Goal: Task Accomplishment & Management: Complete application form

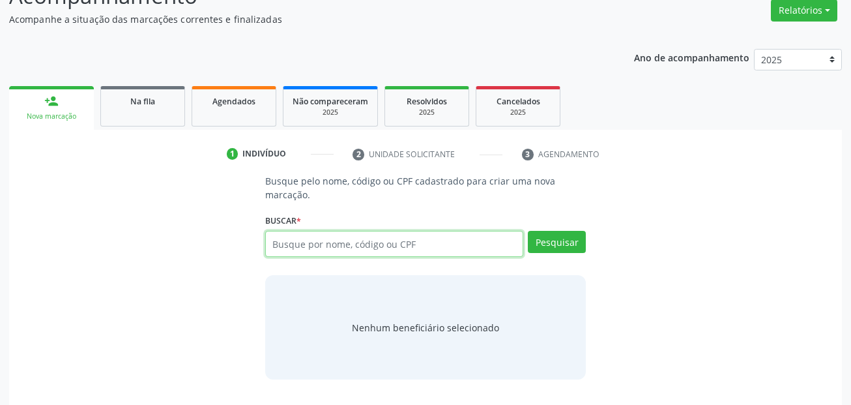
scroll to position [86, 0]
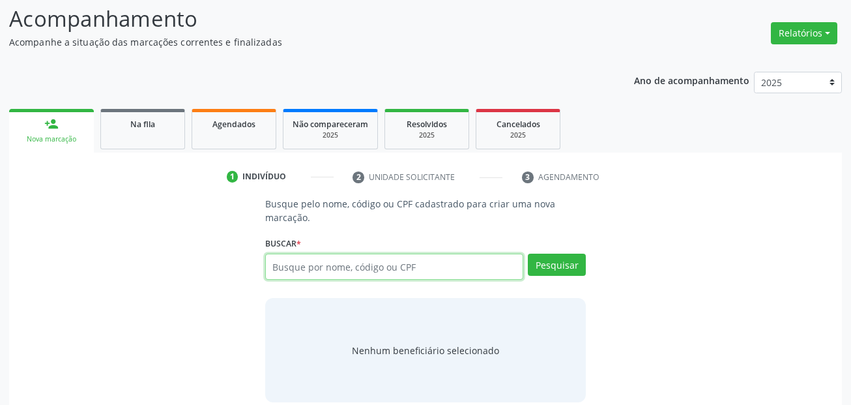
click at [416, 269] on input "text" at bounding box center [394, 266] width 259 height 26
type input "74332937449"
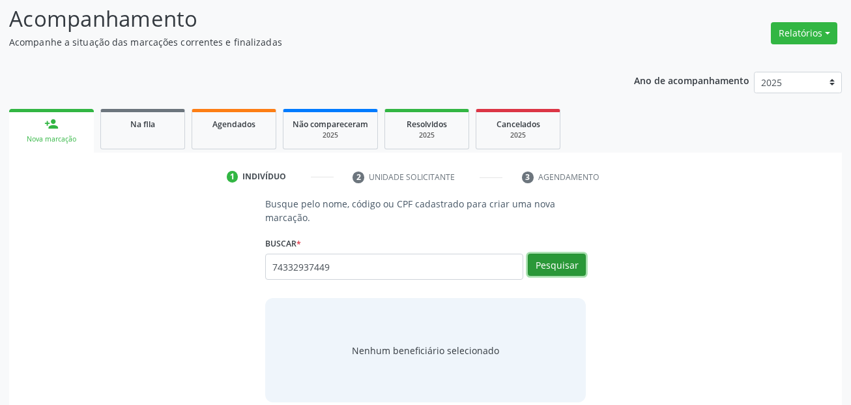
click at [575, 257] on button "Pesquisar" at bounding box center [557, 264] width 58 height 22
type input "74332937449"
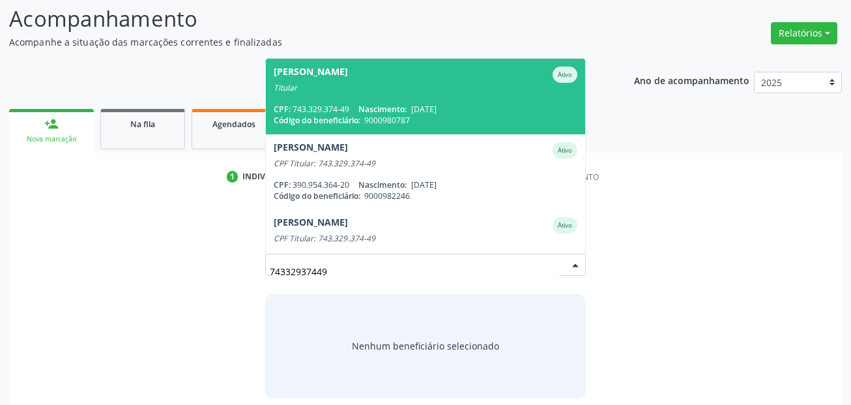
click at [412, 89] on div "Titular" at bounding box center [426, 88] width 304 height 10
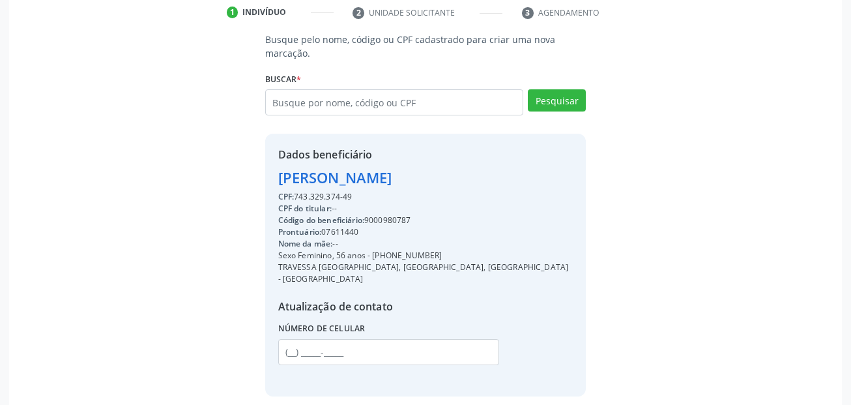
scroll to position [281, 0]
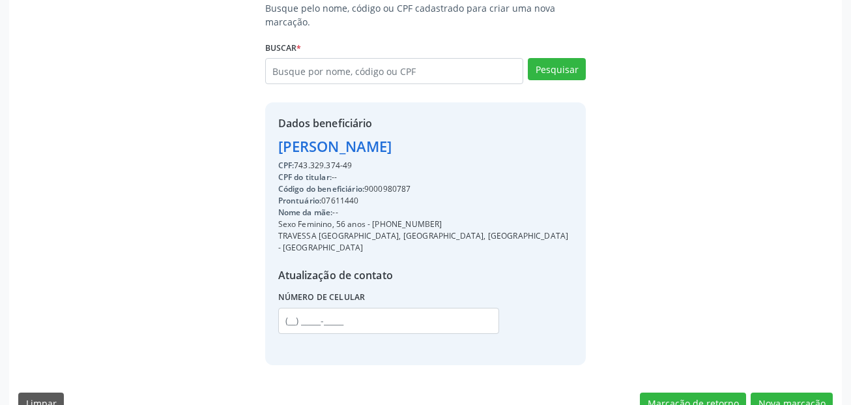
click at [442, 223] on div "Sexo Feminino, 56 anos - [PHONE_NUMBER]" at bounding box center [425, 224] width 295 height 12
drag, startPoint x: 374, startPoint y: 225, endPoint x: 433, endPoint y: 225, distance: 58.6
click at [433, 225] on div "Sexo Feminino, 56 anos - [PHONE_NUMBER]" at bounding box center [425, 224] width 295 height 12
copy div "[PHONE_NUMBER]"
click at [289, 309] on input "text" at bounding box center [388, 320] width 221 height 26
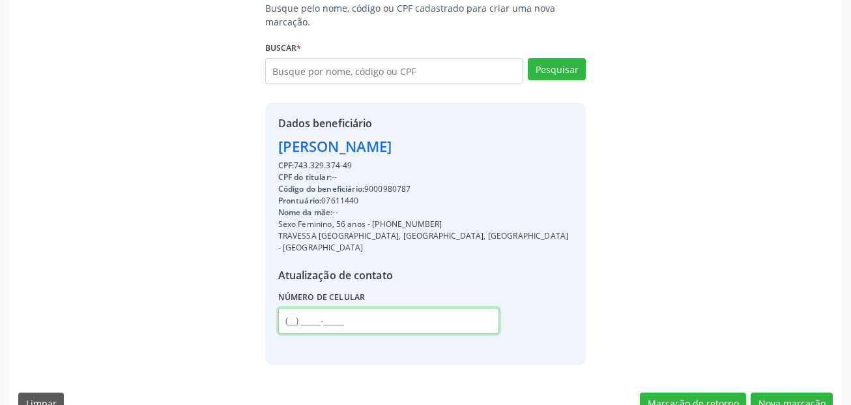
click at [289, 309] on input "text" at bounding box center [388, 320] width 221 height 26
paste input "[PHONE_NUMBER]"
type input "[PHONE_NUMBER]"
click at [808, 392] on button "Nova marcação" at bounding box center [791, 403] width 82 height 22
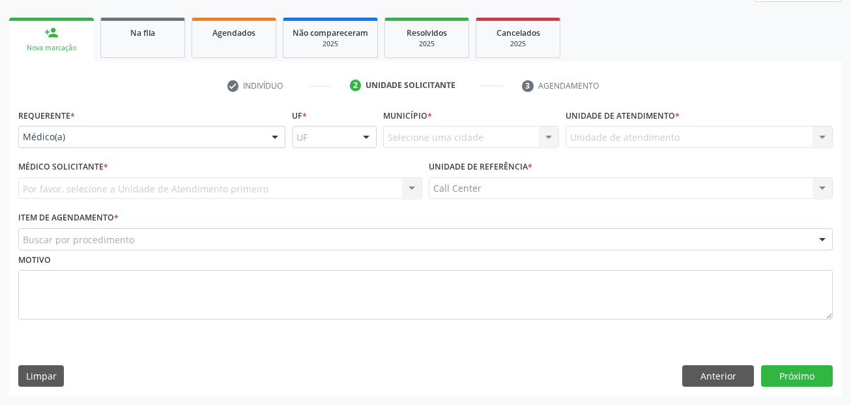
scroll to position [177, 0]
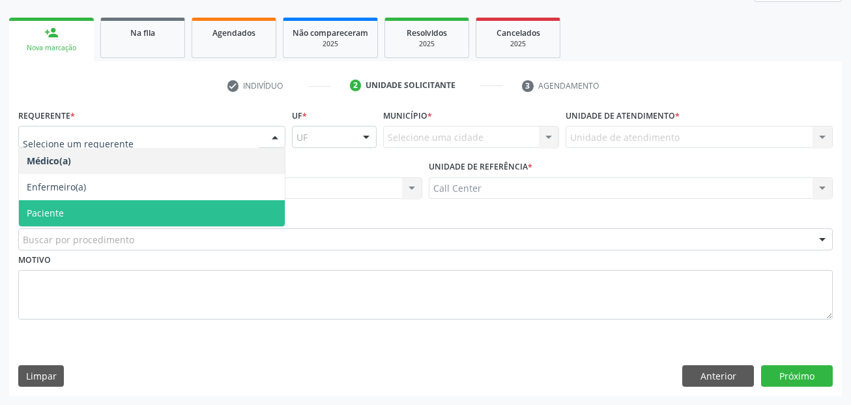
click at [76, 208] on span "Paciente" at bounding box center [152, 213] width 266 height 26
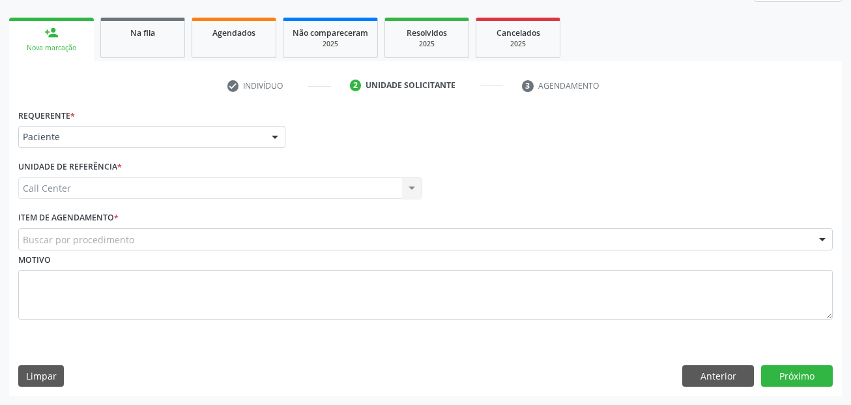
click at [84, 331] on div "Motivo" at bounding box center [425, 293] width 821 height 87
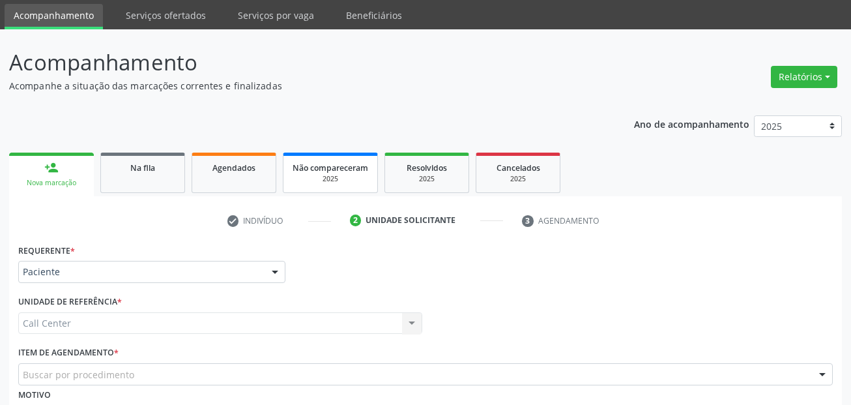
scroll to position [65, 0]
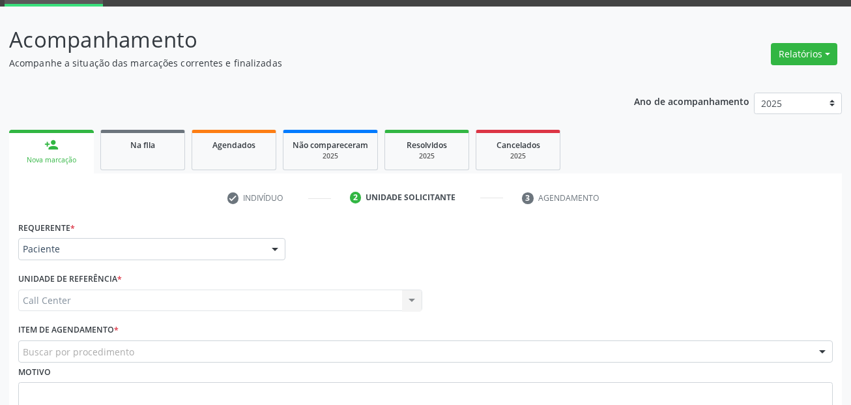
click at [44, 341] on div "Buscar por procedimento" at bounding box center [425, 351] width 814 height 22
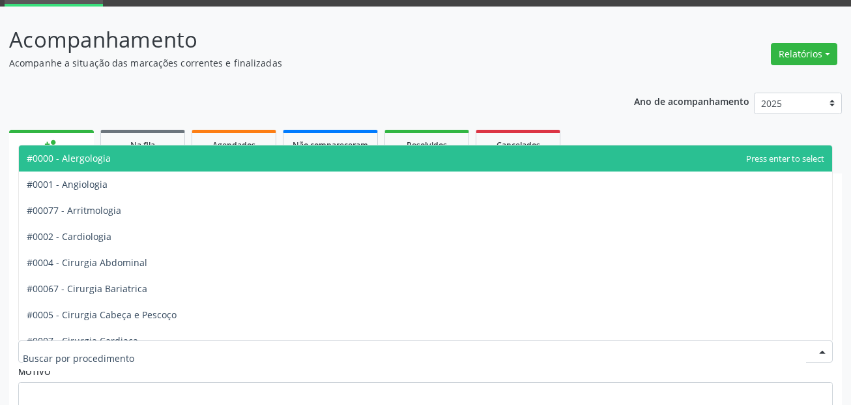
click at [670, 135] on ul "person_add Nova marcação Na fila Agendados Não compareceram 2025 Resolvidos 202…" at bounding box center [425, 149] width 833 height 47
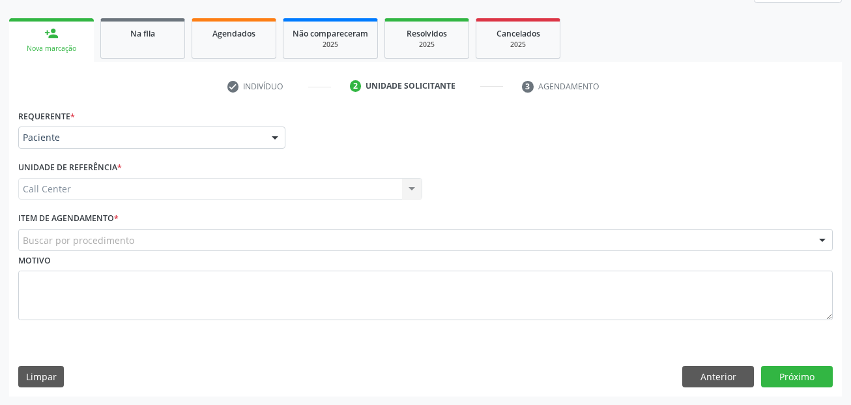
scroll to position [177, 0]
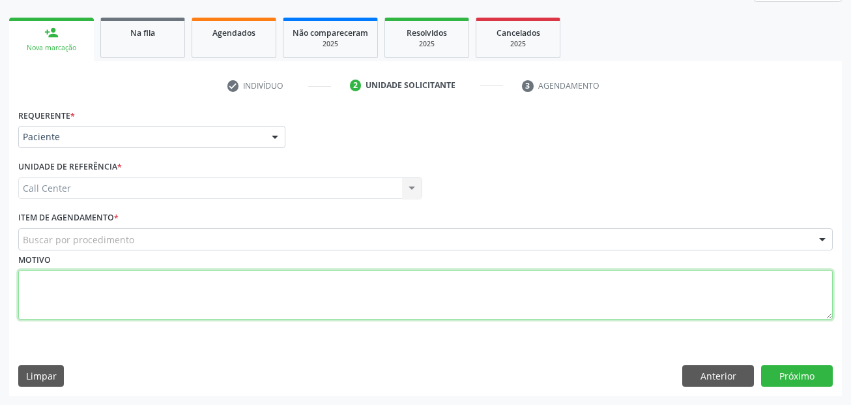
drag, startPoint x: 411, startPoint y: 303, endPoint x: 403, endPoint y: 293, distance: 12.9
click at [411, 303] on textarea at bounding box center [425, 295] width 814 height 50
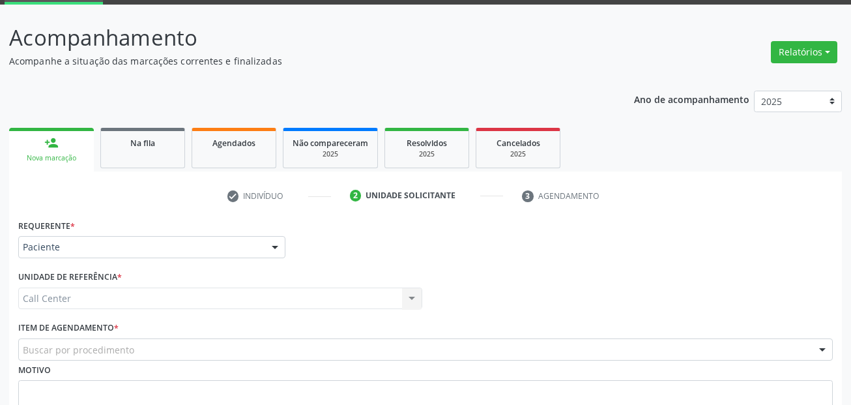
scroll to position [130, 0]
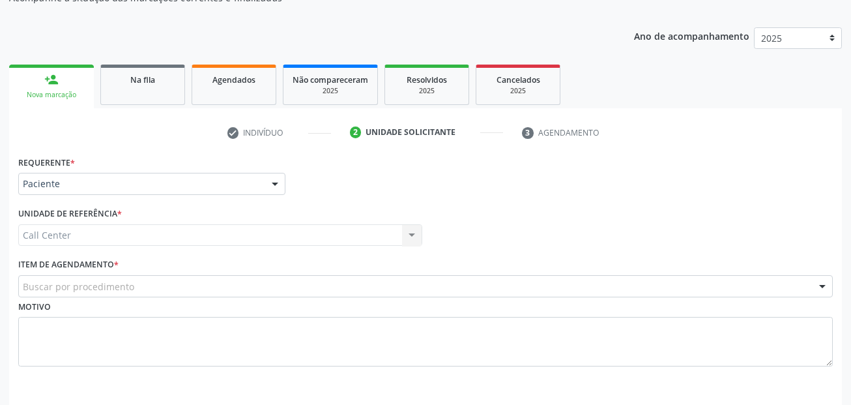
click at [412, 189] on div "Requerente * Paciente Médico(a) Enfermeiro(a) Paciente Nenhum resultado encontr…" at bounding box center [425, 177] width 821 height 51
click at [177, 290] on div "Buscar por procedimento" at bounding box center [425, 286] width 814 height 22
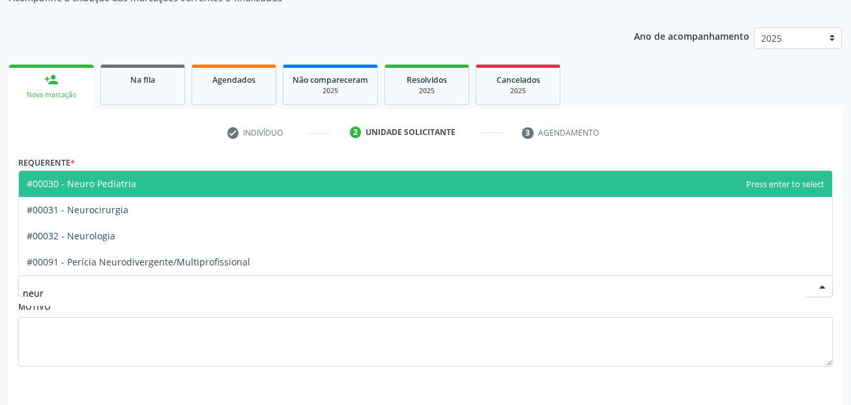
type input "neuro"
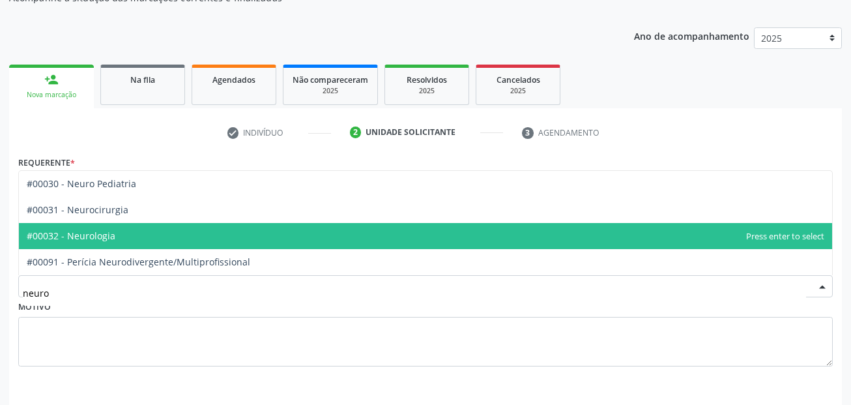
click at [141, 233] on span "#00032 - Neurologia" at bounding box center [425, 236] width 813 height 26
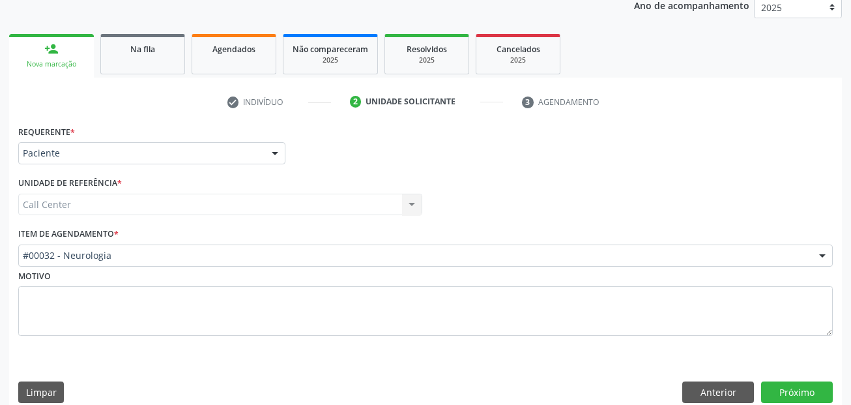
scroll to position [177, 0]
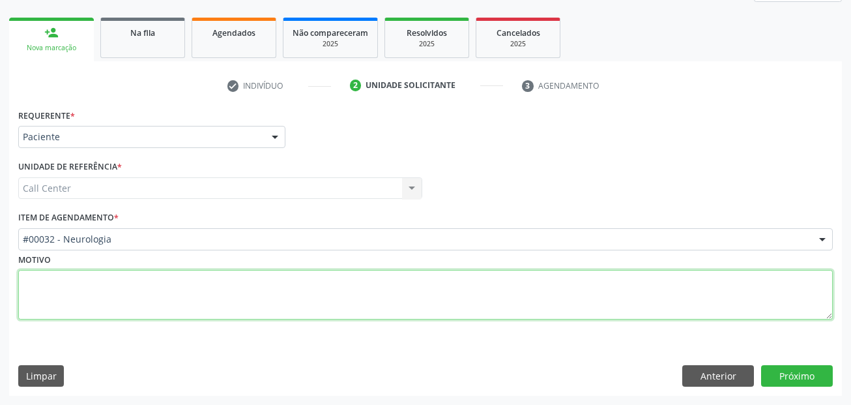
click at [130, 280] on textarea at bounding box center [425, 295] width 814 height 50
paste textarea "[PHONE_NUMBER]"
type textarea "[PHONE_NUMBER]"
drag, startPoint x: 130, startPoint y: 280, endPoint x: -29, endPoint y: 280, distance: 159.6
click at [0, 227] on html "Central de Marcação [PERSON_NAME] Operador de regulação  Configurações Sair ap…" at bounding box center [425, 25] width 851 height 405
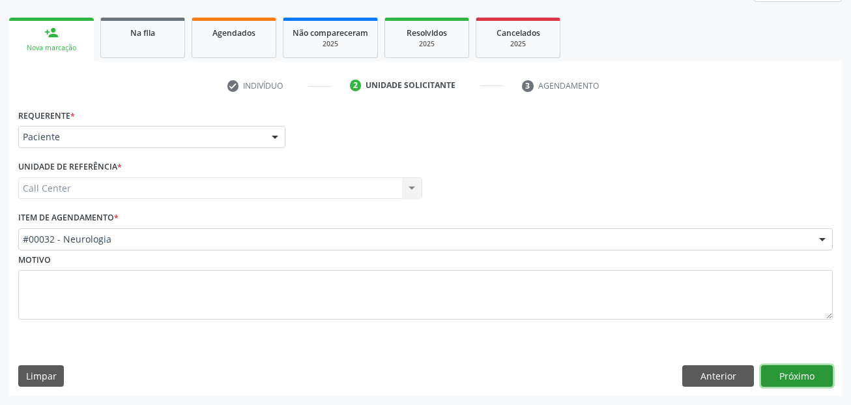
click at [804, 370] on button "Próximo" at bounding box center [797, 376] width 72 height 22
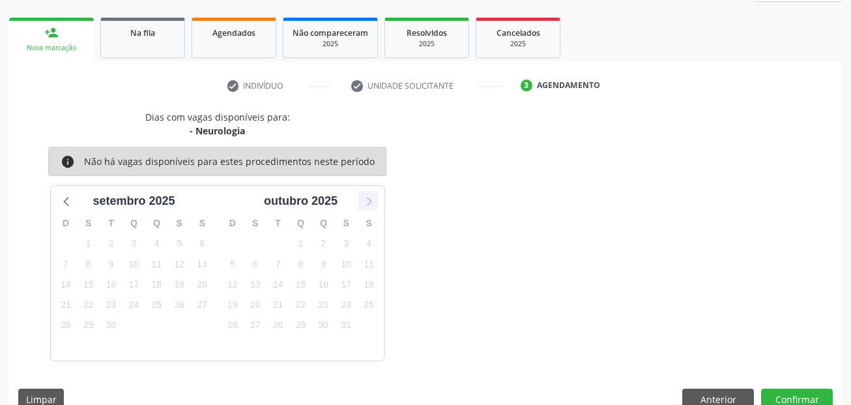
click at [365, 201] on icon at bounding box center [368, 200] width 17 height 17
click at [64, 203] on icon at bounding box center [67, 200] width 17 height 17
click at [49, 379] on div "Dias com vagas disponíveis para: - [GEOGRAPHIC_DATA] info Não há vagas disponív…" at bounding box center [425, 264] width 833 height 309
click at [50, 395] on button "Limpar" at bounding box center [41, 399] width 46 height 22
click at [713, 401] on button "Anterior" at bounding box center [718, 399] width 72 height 22
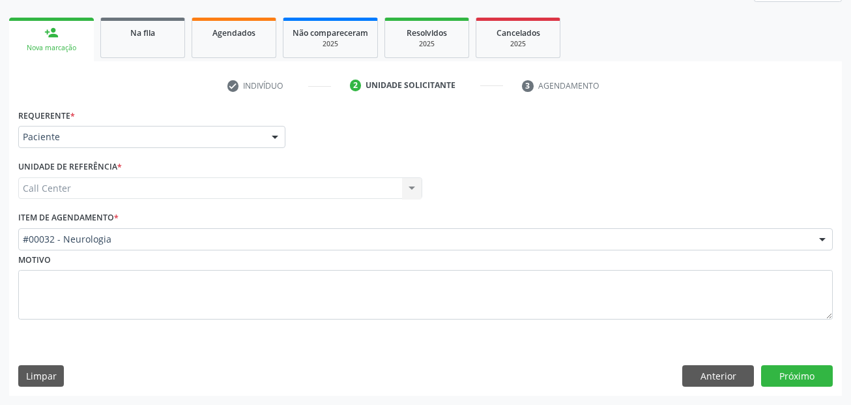
click at [105, 251] on div "Motivo" at bounding box center [425, 284] width 814 height 69
click at [124, 231] on div "#00032 - Neurologia" at bounding box center [425, 239] width 814 height 22
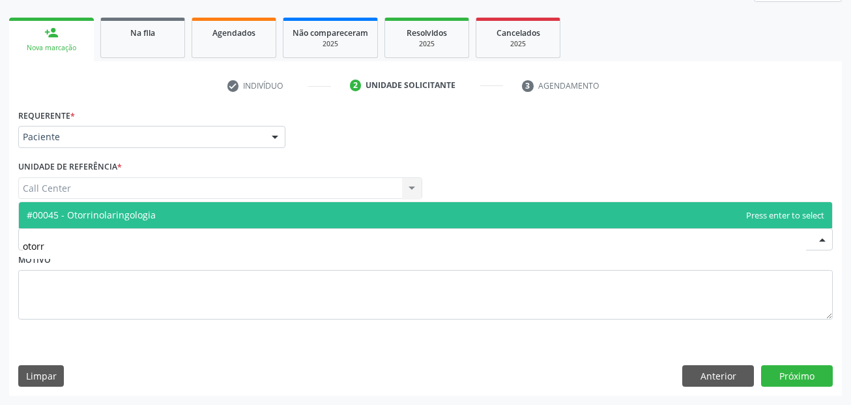
type input "otorri"
click at [141, 210] on span "#00045 - Otorrinolaringologia" at bounding box center [91, 214] width 129 height 12
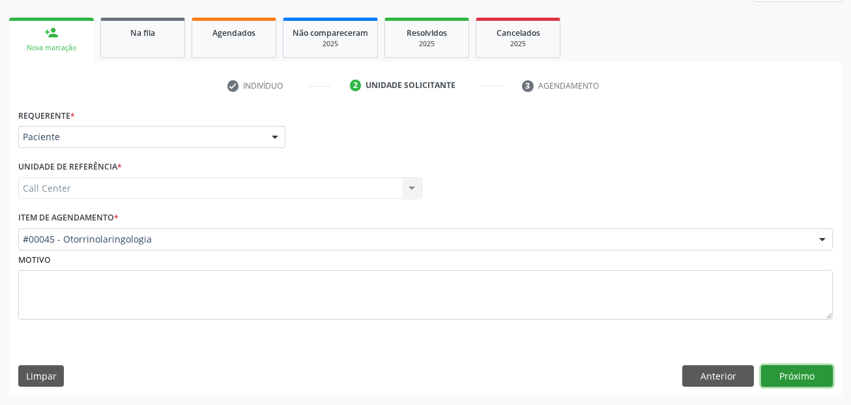
click at [797, 372] on button "Próximo" at bounding box center [797, 376] width 72 height 22
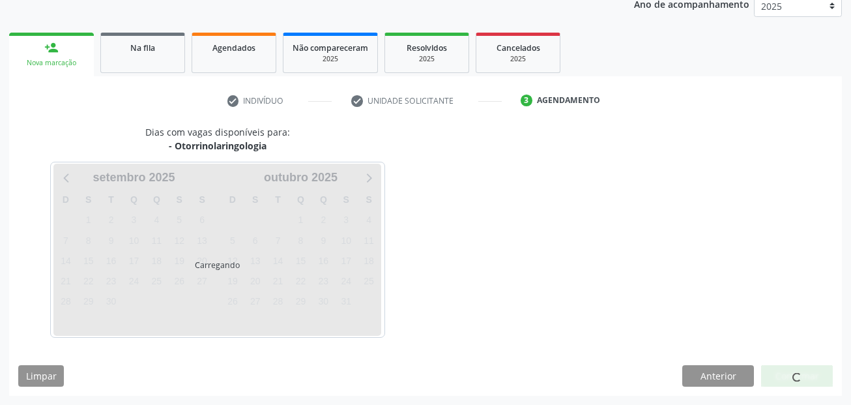
scroll to position [162, 0]
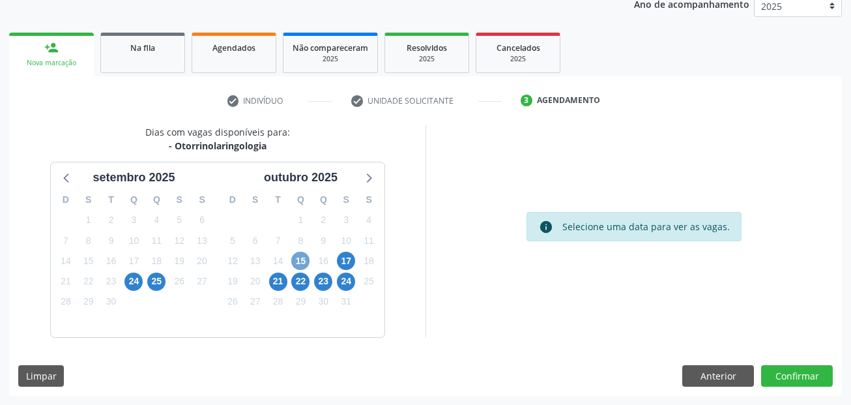
click at [298, 262] on span "15" at bounding box center [300, 260] width 18 height 18
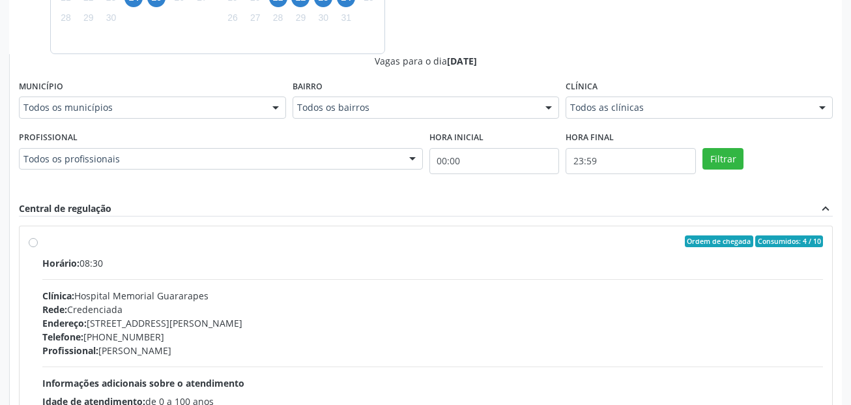
scroll to position [423, 0]
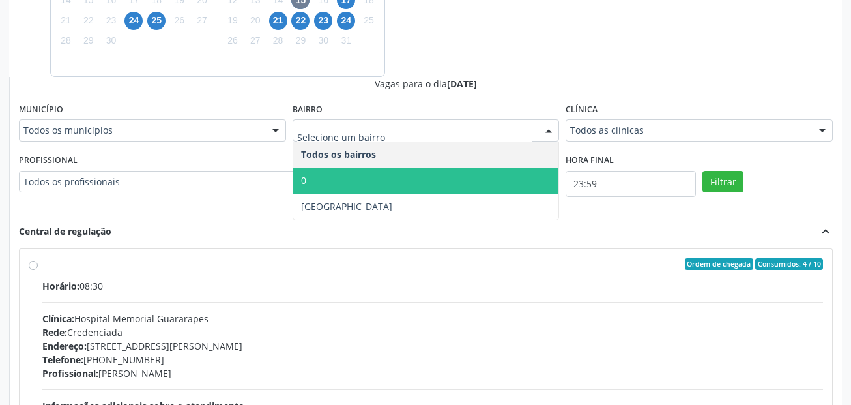
click at [319, 175] on span "0" at bounding box center [426, 180] width 266 height 26
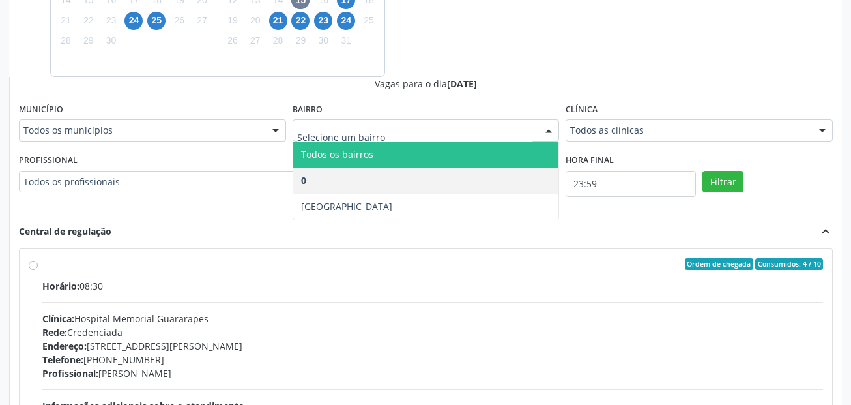
click at [325, 157] on span "Todos os bairros" at bounding box center [337, 154] width 72 height 12
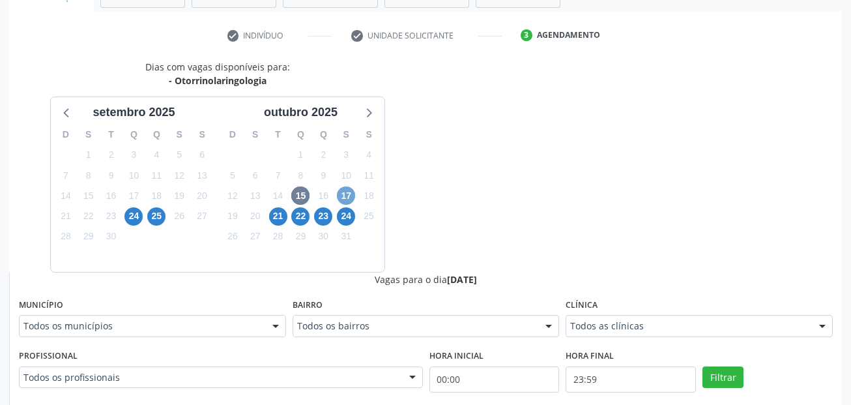
click at [347, 196] on span "17" at bounding box center [346, 195] width 18 height 18
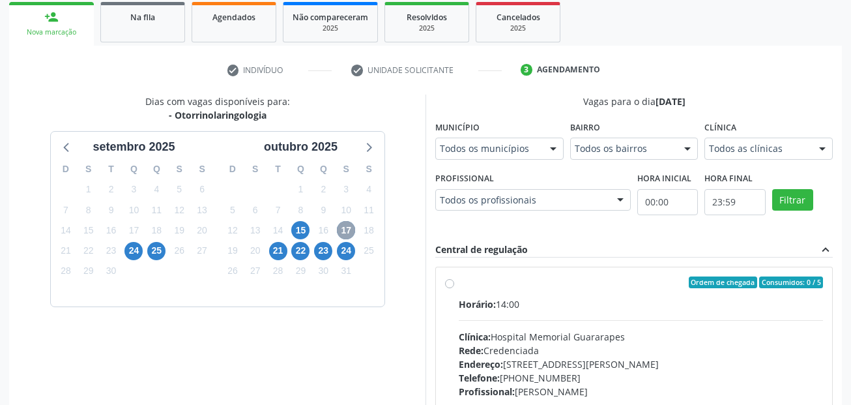
scroll to position [155, 0]
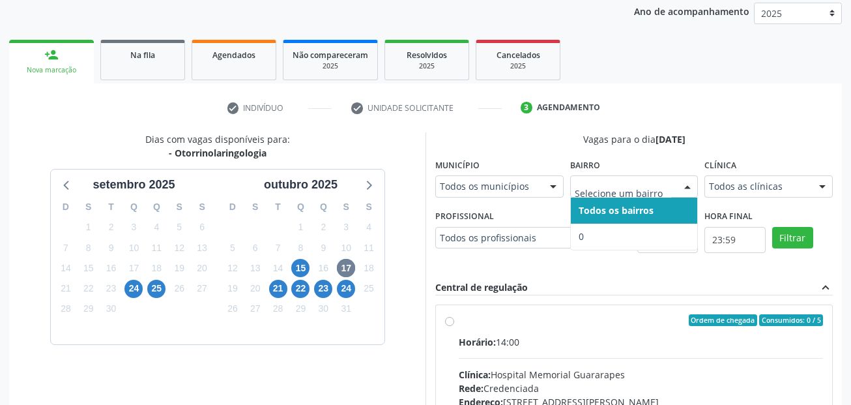
click at [590, 187] on input "text" at bounding box center [623, 193] width 97 height 26
click at [541, 185] on div "Todos os municípios Todos os municípios [GEOGRAPHIC_DATA] - [GEOGRAPHIC_DATA] r…" at bounding box center [499, 186] width 128 height 22
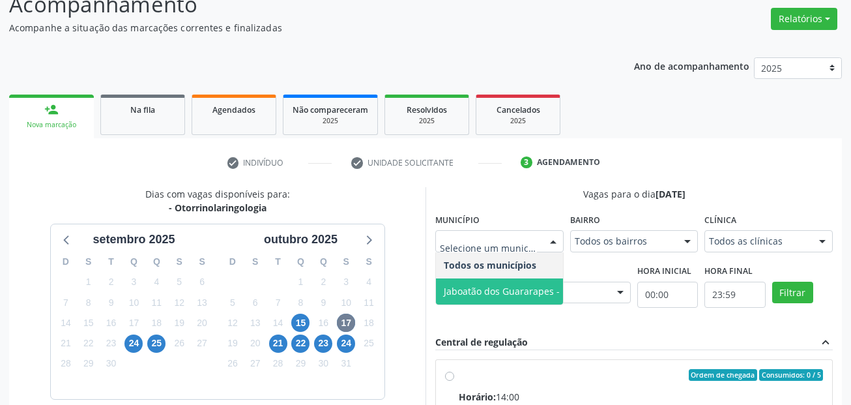
scroll to position [90, 0]
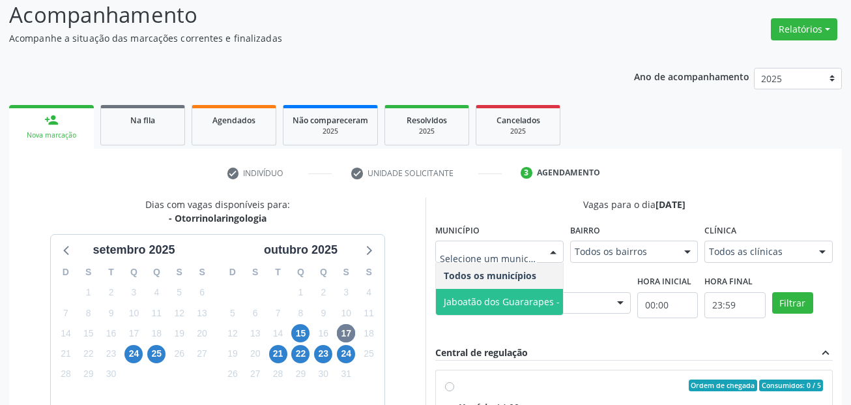
click at [513, 257] on input "text" at bounding box center [488, 258] width 97 height 26
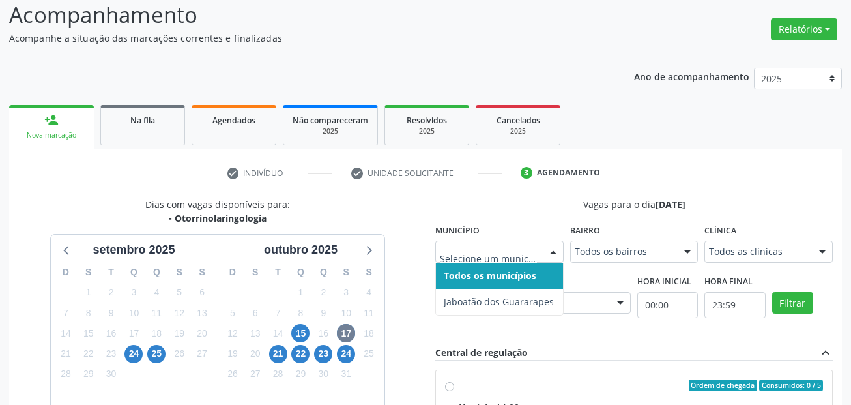
drag, startPoint x: 478, startPoint y: 263, endPoint x: 550, endPoint y: 251, distance: 73.2
click at [481, 263] on span "Todos os municípios" at bounding box center [508, 276] width 145 height 26
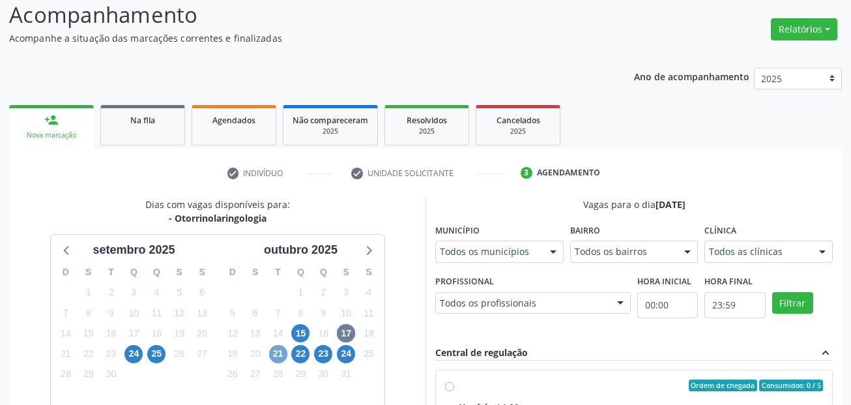
click at [285, 350] on span "21" at bounding box center [278, 354] width 18 height 18
click at [515, 260] on div "Todos os municípios" at bounding box center [499, 251] width 128 height 22
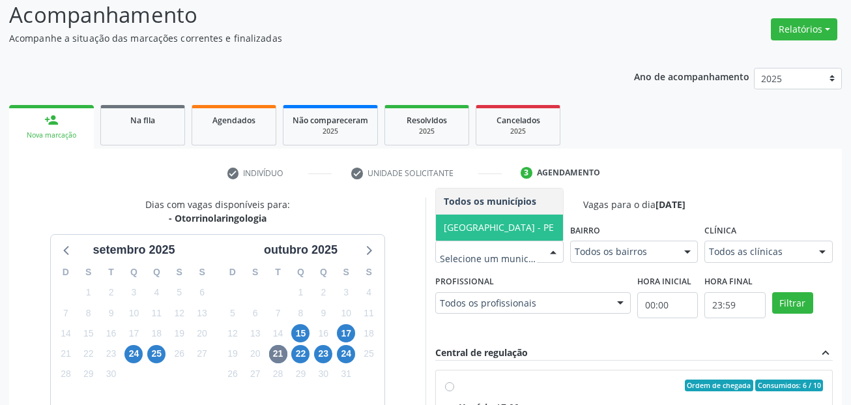
click at [504, 227] on span "[GEOGRAPHIC_DATA] - PE" at bounding box center [499, 227] width 127 height 26
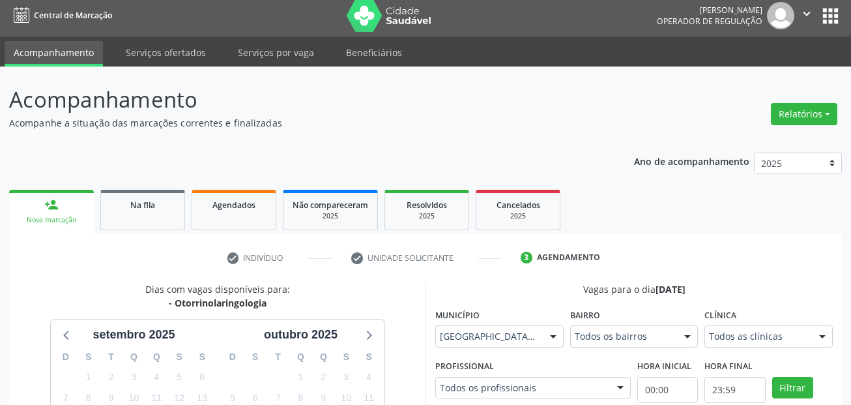
scroll to position [0, 0]
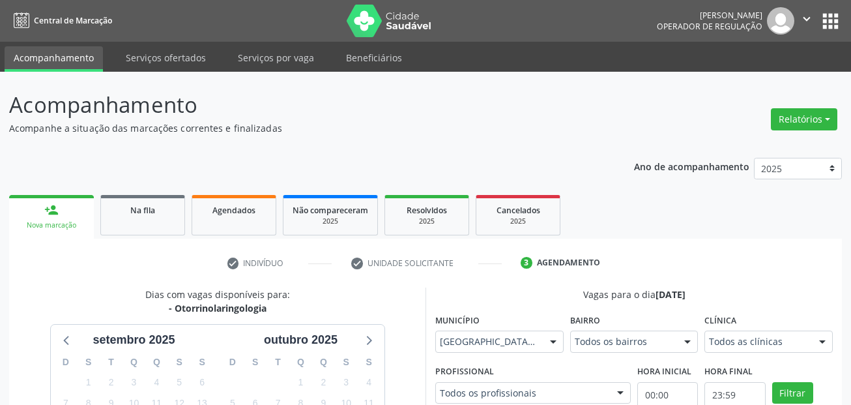
click at [392, 121] on p "Acompanhe a situação das marcações correntes e finalizadas" at bounding box center [300, 128] width 583 height 14
click at [49, 215] on div "person_add" at bounding box center [51, 210] width 14 height 14
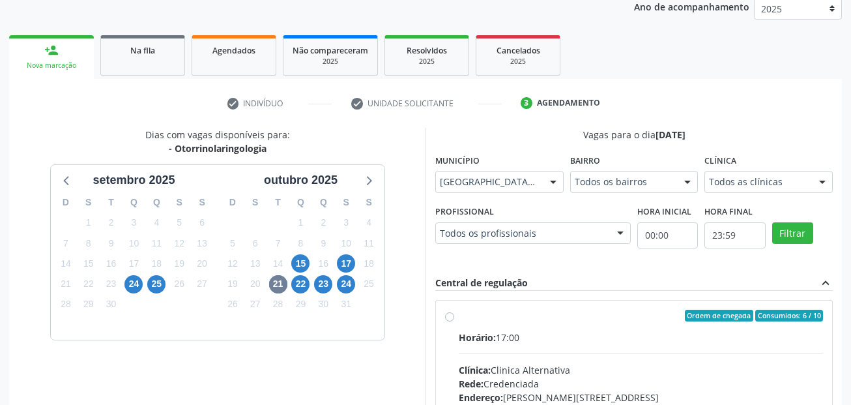
scroll to position [350, 0]
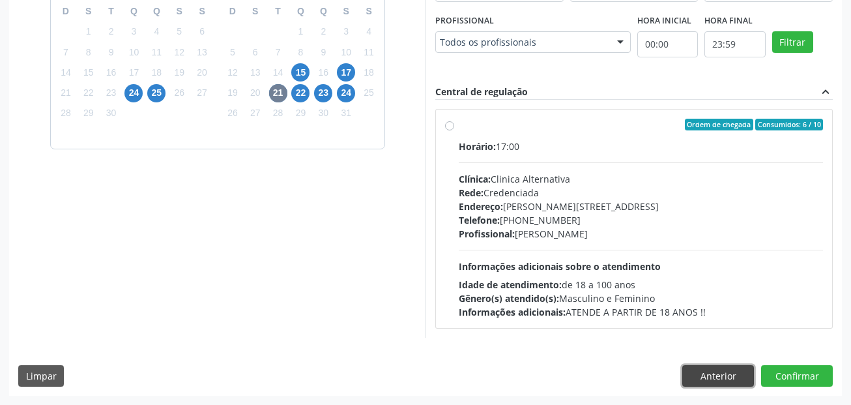
click at [701, 374] on button "Anterior" at bounding box center [718, 376] width 72 height 22
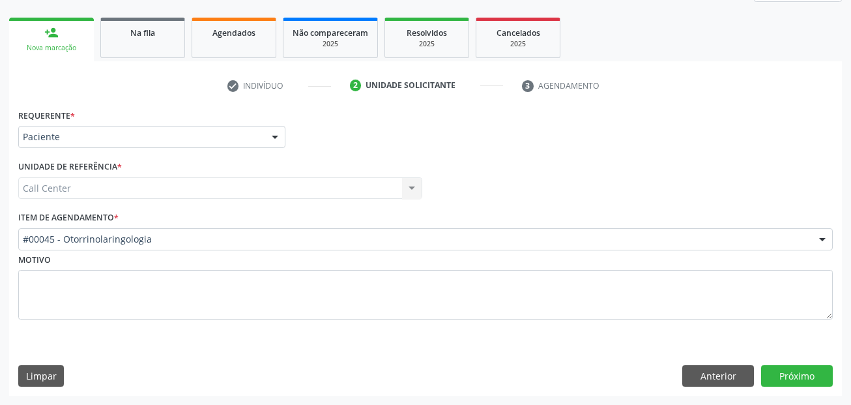
scroll to position [177, 0]
click at [701, 374] on button "Anterior" at bounding box center [718, 376] width 72 height 22
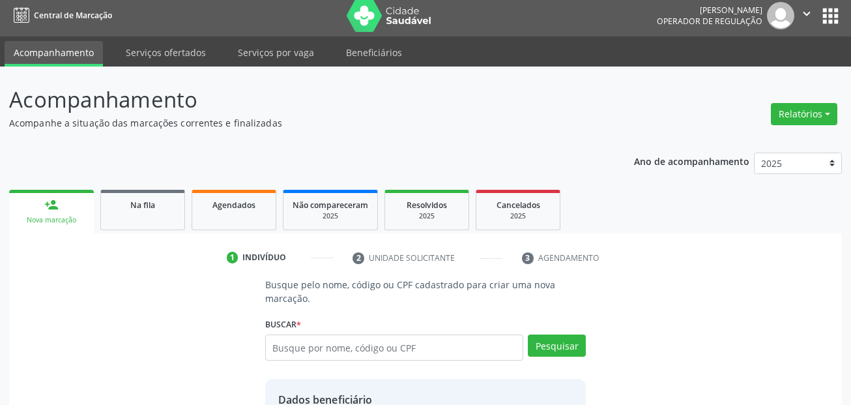
scroll to position [0, 0]
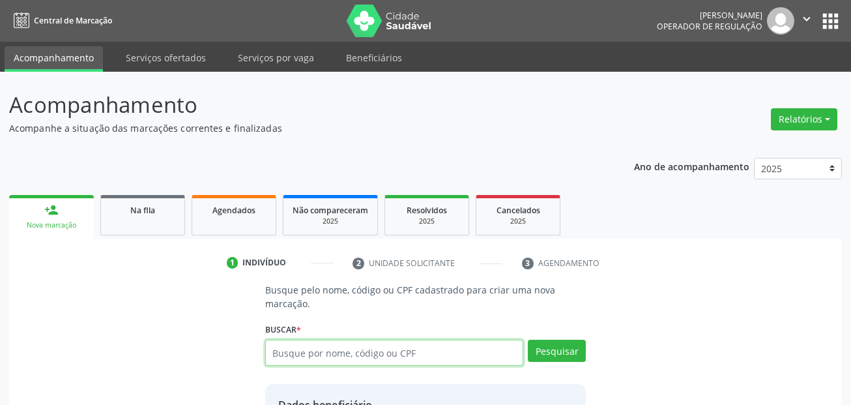
click at [371, 350] on input "text" at bounding box center [394, 352] width 259 height 26
type input "14327228400"
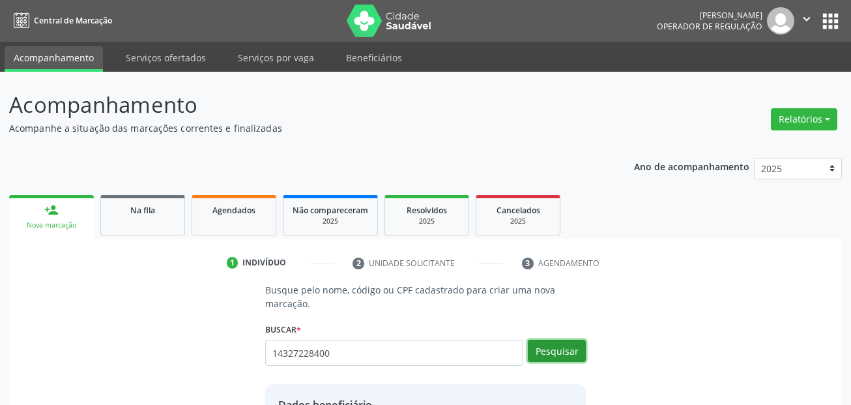
click at [547, 342] on button "Pesquisar" at bounding box center [557, 350] width 58 height 22
type input "14327228400"
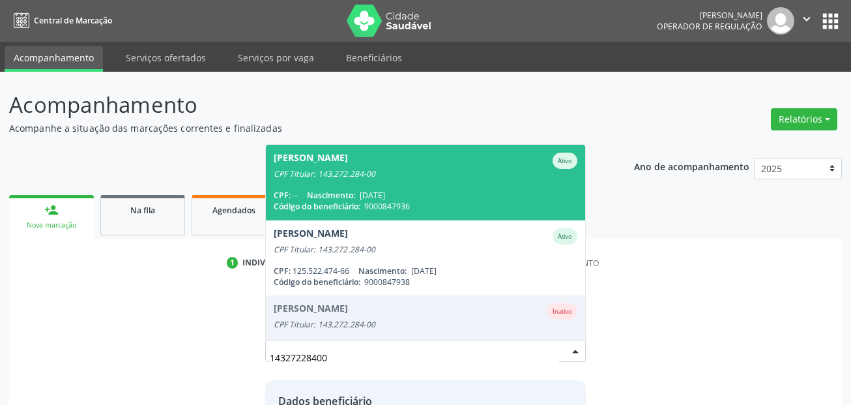
click at [425, 187] on span "[PERSON_NAME] CPF Titular: 143.272.284-00 CPF: -- Nascimento: [DATE] Código do …" at bounding box center [426, 182] width 320 height 75
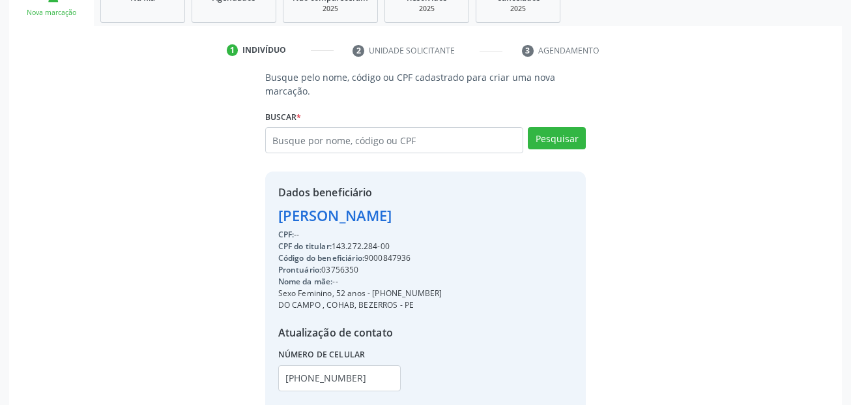
scroll to position [297, 0]
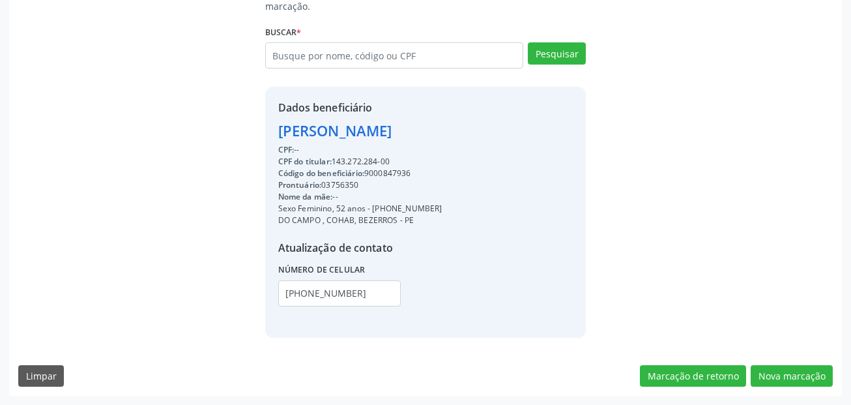
drag, startPoint x: 373, startPoint y: 207, endPoint x: 434, endPoint y: 211, distance: 60.8
click at [434, 211] on div "Sexo Feminino, 52 anos - [PHONE_NUMBER]" at bounding box center [360, 209] width 164 height 12
copy div "[PHONE_NUMBER]"
drag, startPoint x: 373, startPoint y: 288, endPoint x: 243, endPoint y: 291, distance: 129.7
click at [243, 291] on div "Busque pelo nome, código ou CPF cadastrado para criar uma nova marcação. [GEOGR…" at bounding box center [425, 161] width 814 height 351
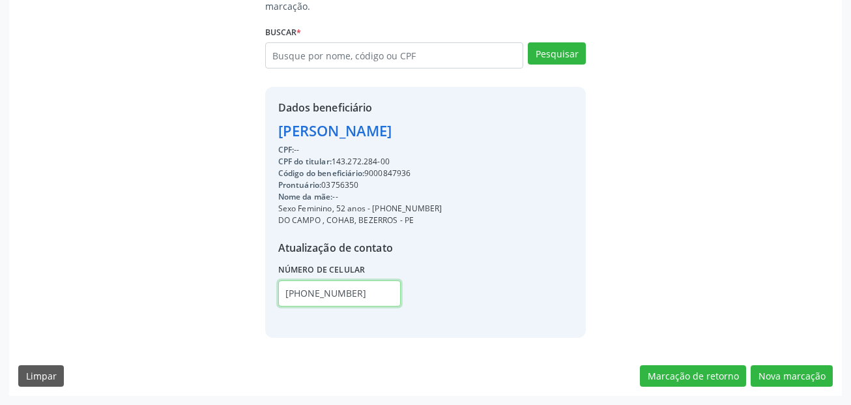
paste input "1) 99510-3085"
type input "[PHONE_NUMBER]"
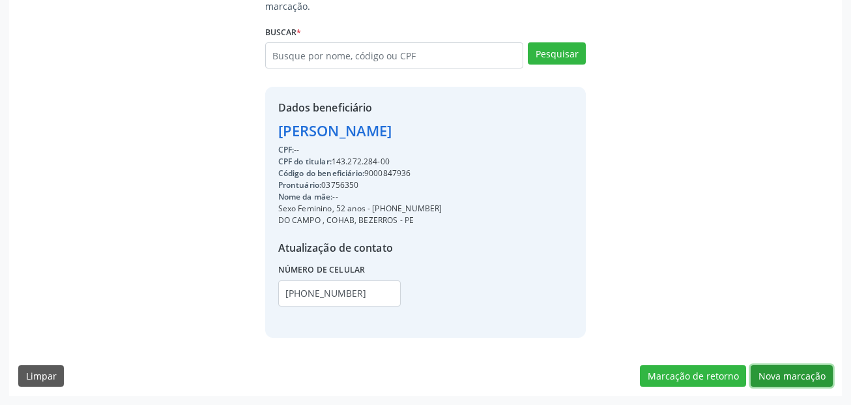
click at [811, 377] on button "Nova marcação" at bounding box center [791, 376] width 82 height 22
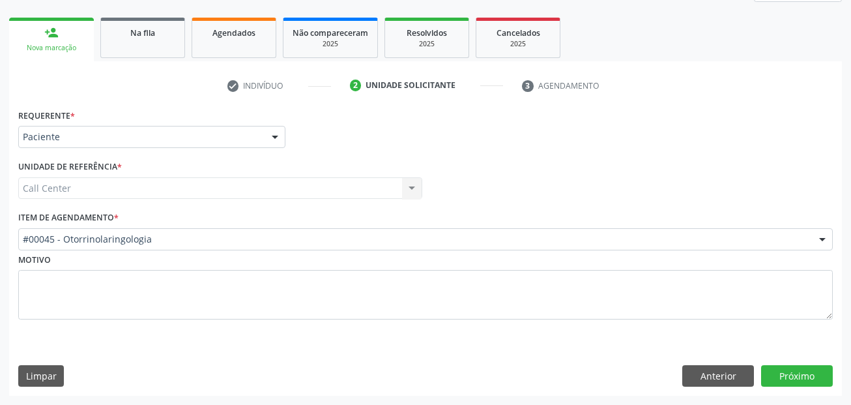
scroll to position [177, 0]
click at [71, 188] on div "Call Center Call Center Nenhum resultado encontrado para: " " Não há nenhuma op…" at bounding box center [220, 188] width 404 height 22
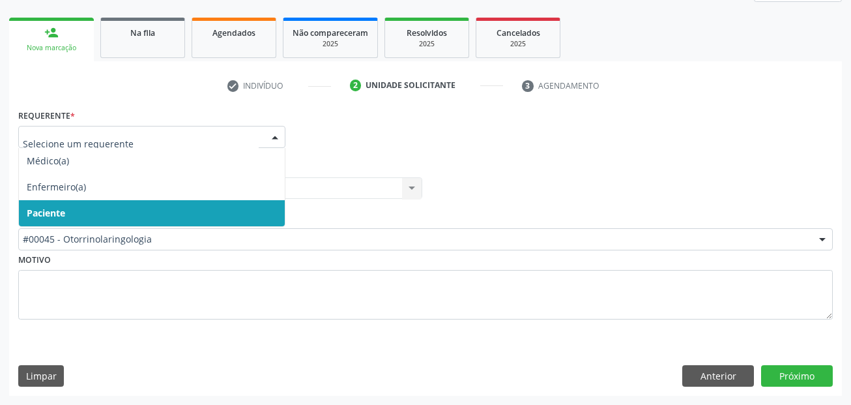
click at [71, 207] on span "Paciente" at bounding box center [152, 213] width 266 height 26
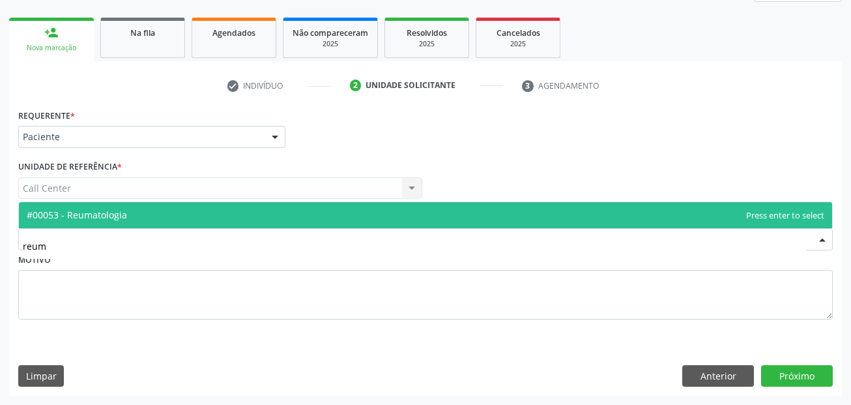
click at [111, 210] on span "#00053 - Reumatologia" at bounding box center [77, 214] width 100 height 12
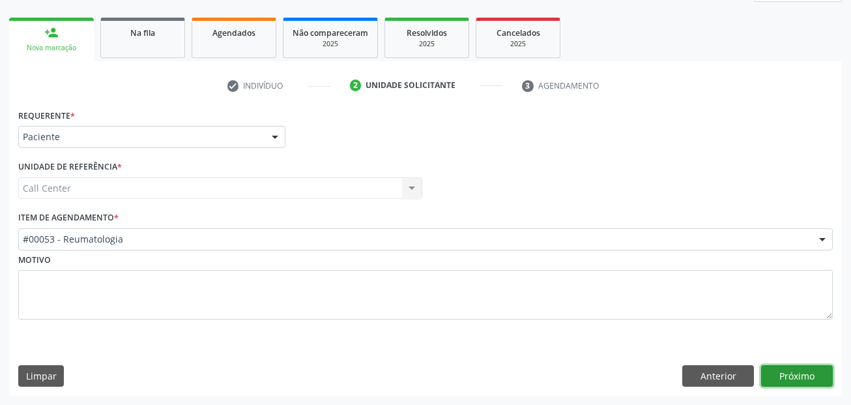
click at [782, 374] on button "Próximo" at bounding box center [797, 376] width 72 height 22
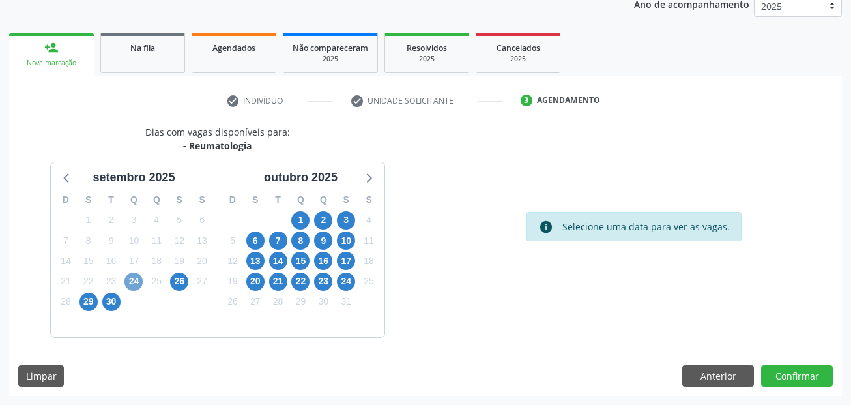
click at [128, 285] on span "24" at bounding box center [133, 281] width 18 height 18
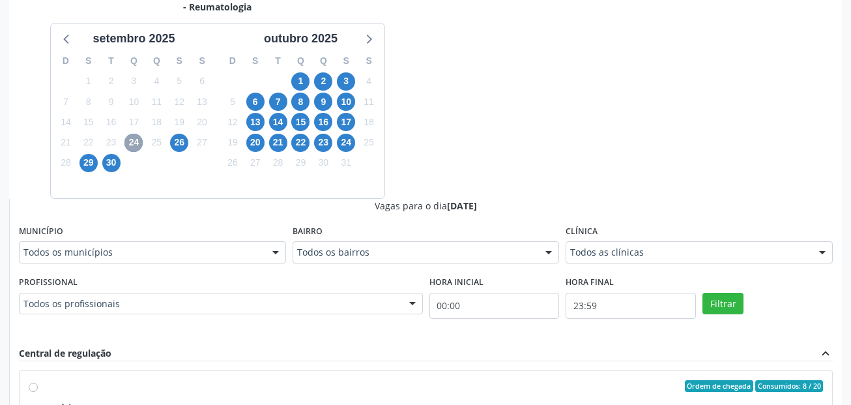
scroll to position [302, 0]
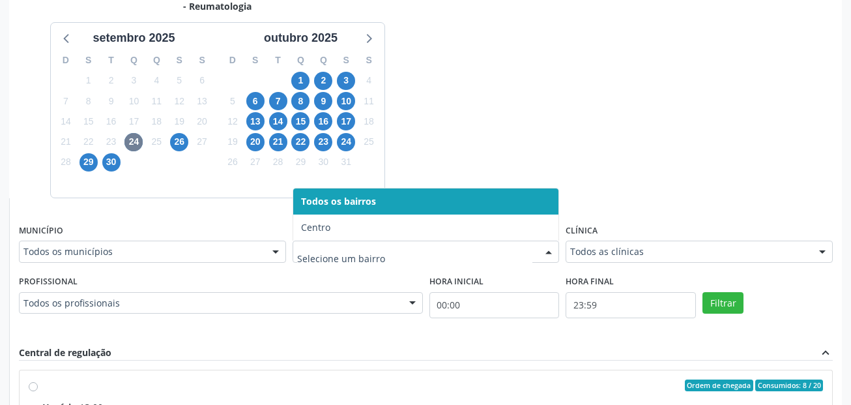
click at [321, 261] on input "text" at bounding box center [415, 258] width 236 height 26
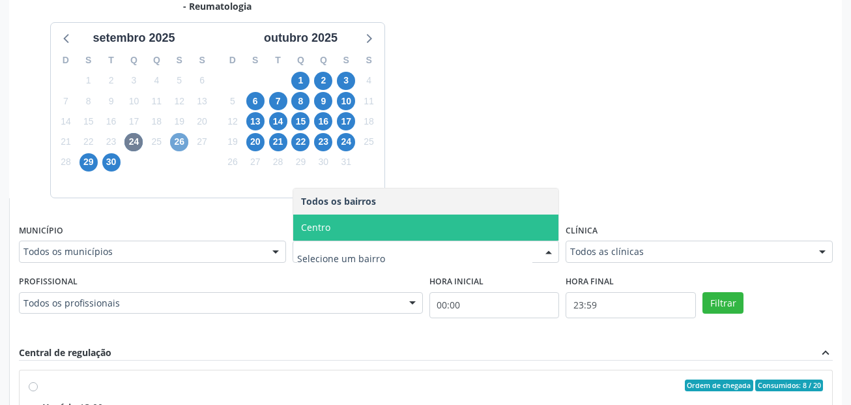
click at [183, 137] on span "26" at bounding box center [179, 142] width 18 height 18
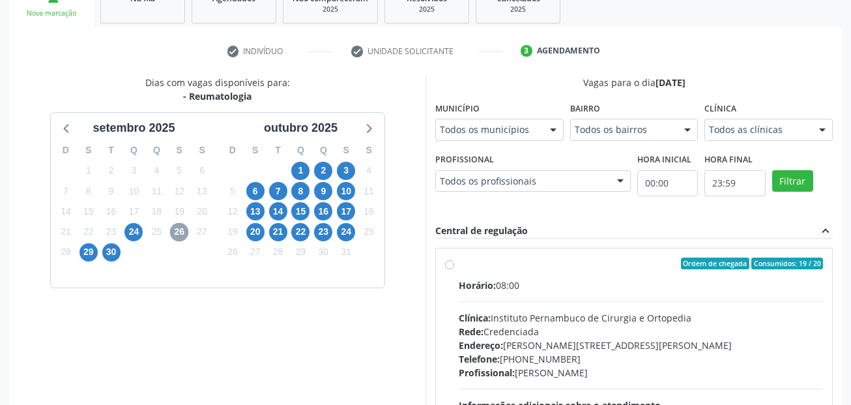
scroll to position [220, 0]
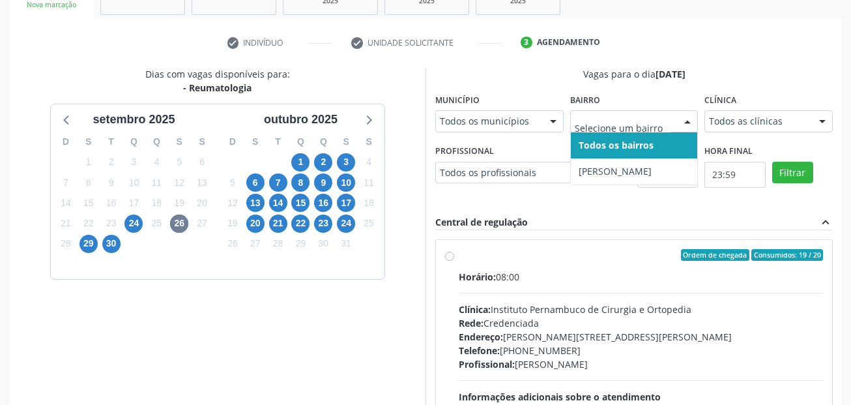
click at [616, 121] on input "text" at bounding box center [623, 128] width 97 height 26
click at [88, 240] on span "29" at bounding box center [88, 244] width 18 height 18
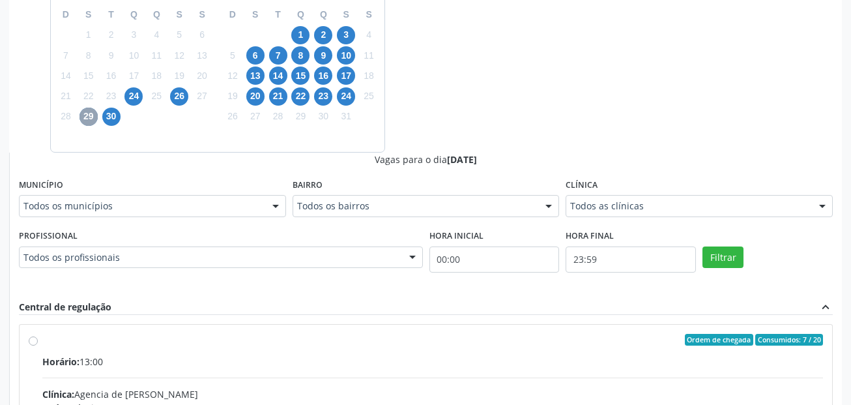
scroll to position [350, 0]
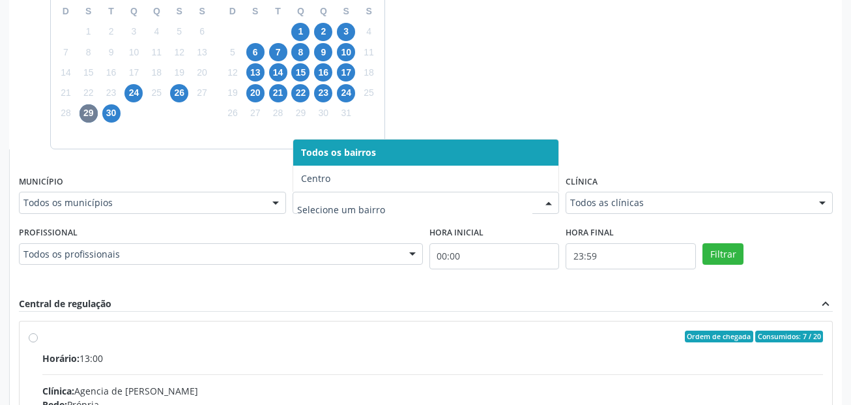
click at [524, 203] on input "text" at bounding box center [415, 209] width 236 height 26
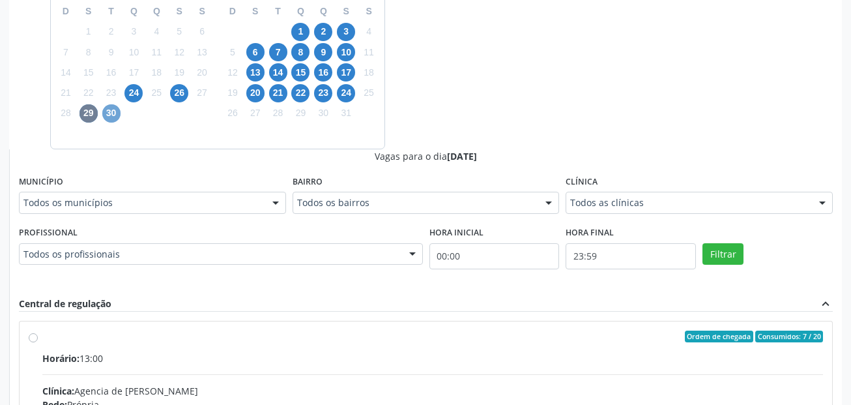
click at [112, 111] on span "30" at bounding box center [111, 113] width 18 height 18
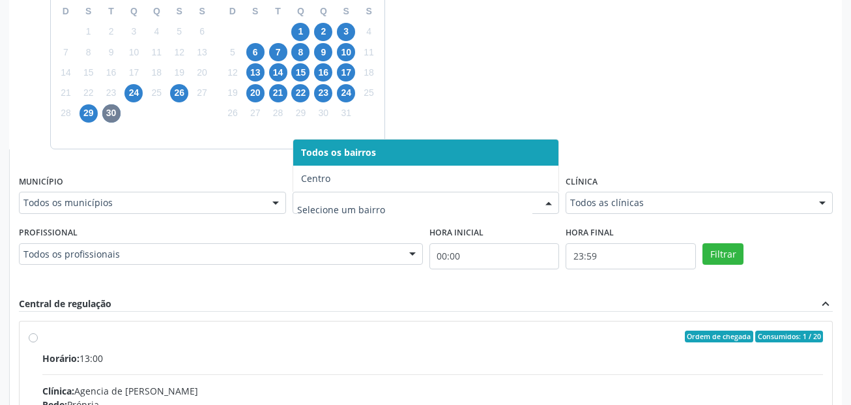
click at [399, 210] on div at bounding box center [425, 203] width 267 height 22
click at [388, 207] on input "text" at bounding box center [415, 209] width 236 height 26
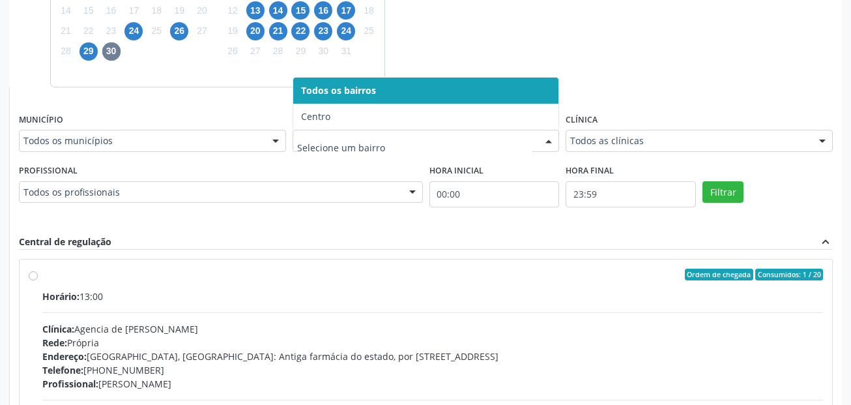
scroll to position [481, 0]
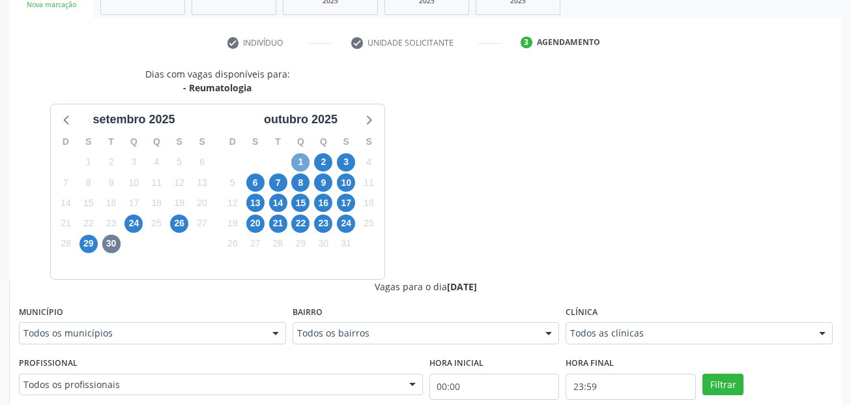
click at [297, 160] on span "1" at bounding box center [300, 162] width 18 height 18
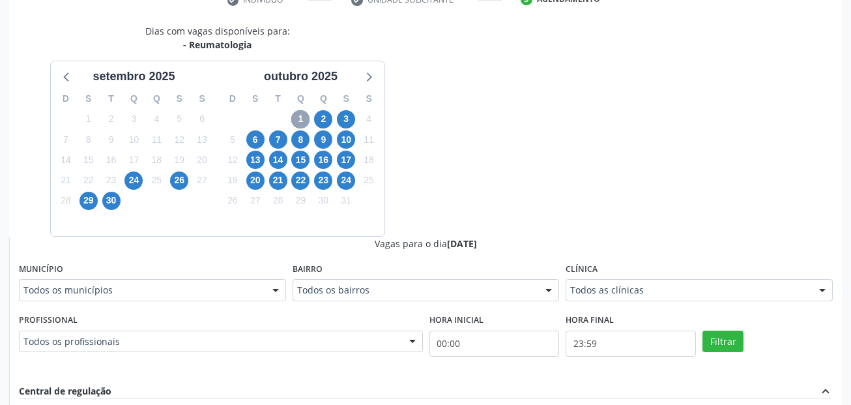
scroll to position [285, 0]
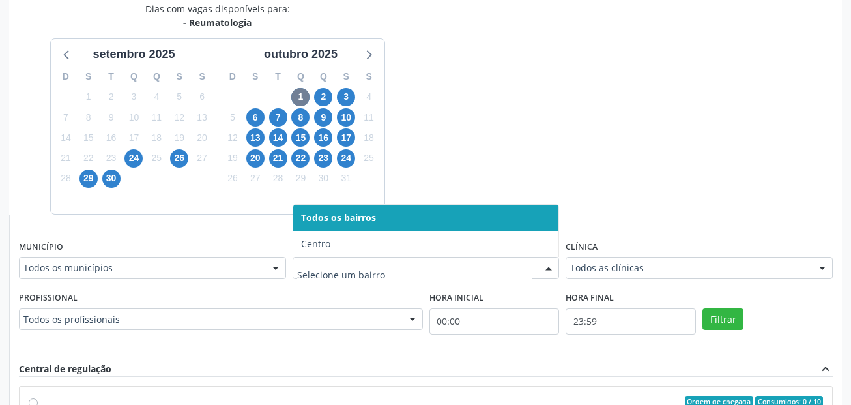
click at [360, 269] on input "text" at bounding box center [415, 274] width 236 height 26
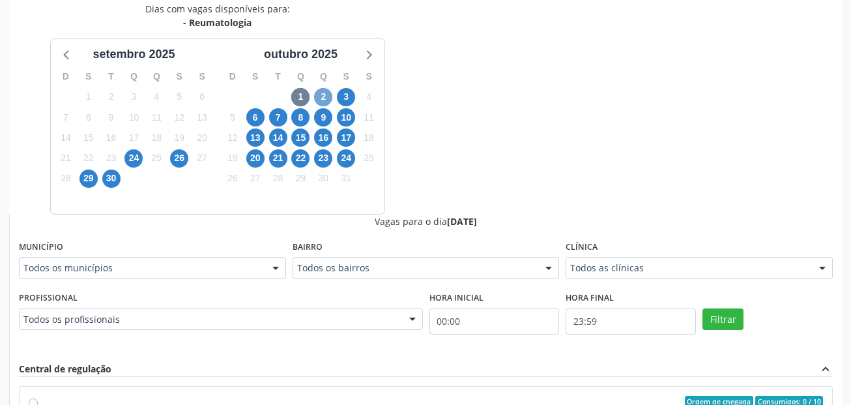
click at [325, 98] on span "2" at bounding box center [323, 97] width 18 height 18
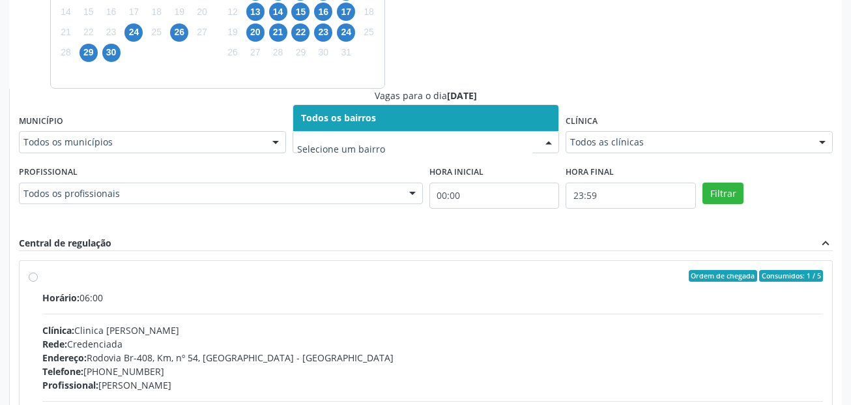
scroll to position [416, 0]
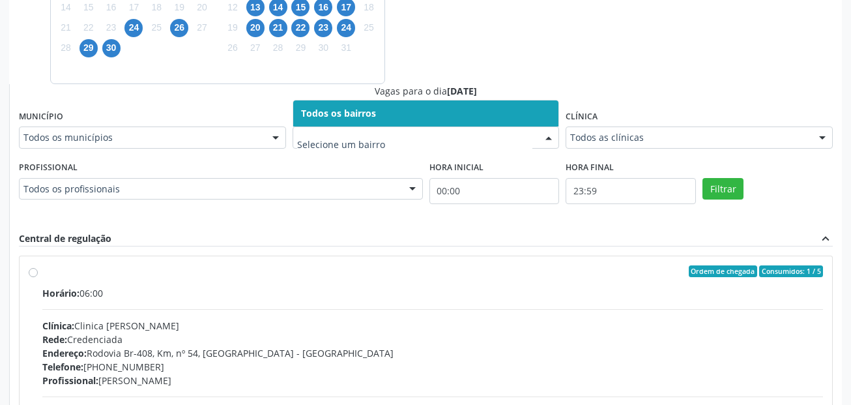
click at [379, 149] on input "text" at bounding box center [415, 144] width 236 height 26
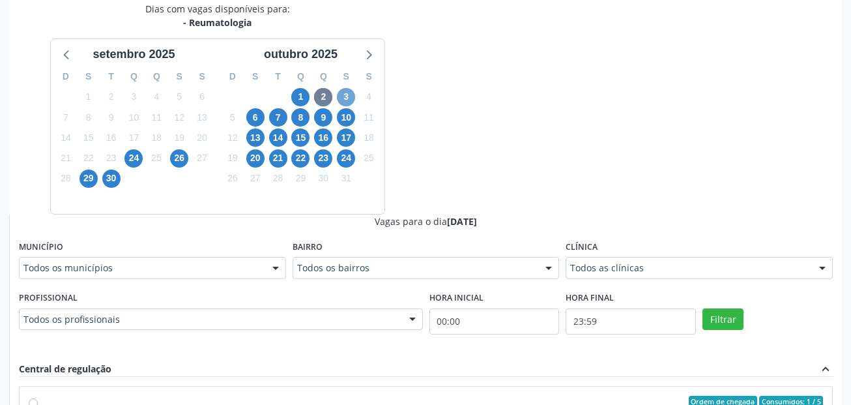
click at [350, 96] on span "3" at bounding box center [346, 97] width 18 height 18
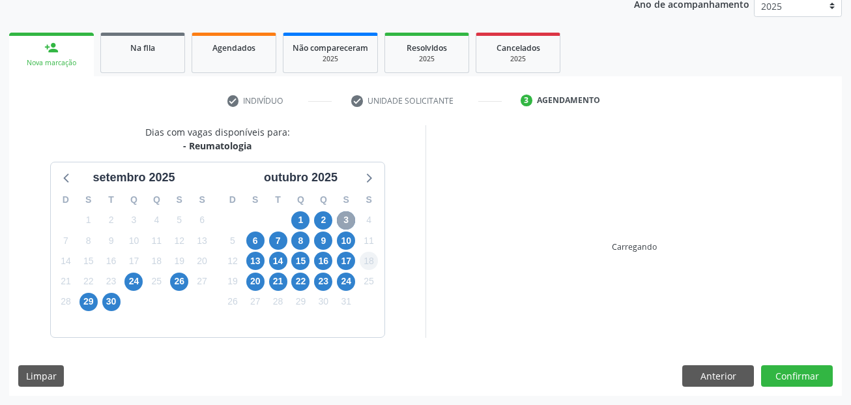
scroll to position [285, 0]
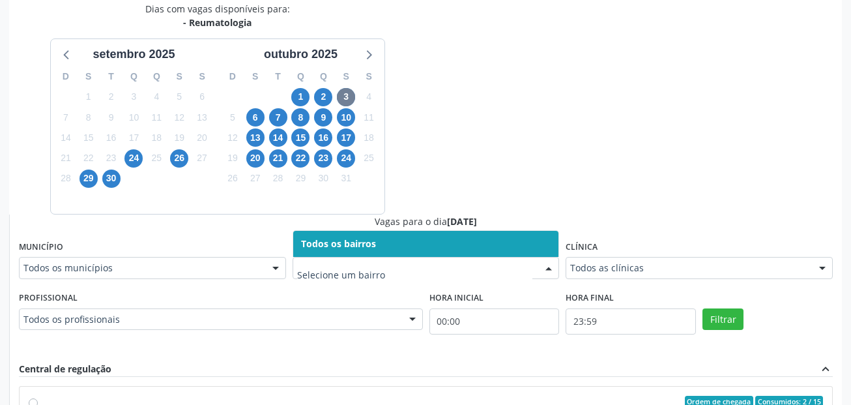
click at [351, 238] on span "Todos os bairros" at bounding box center [338, 243] width 75 height 12
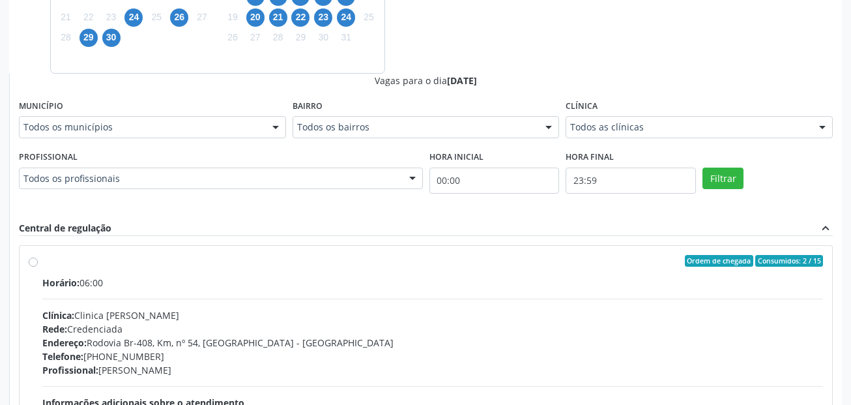
scroll to position [236, 0]
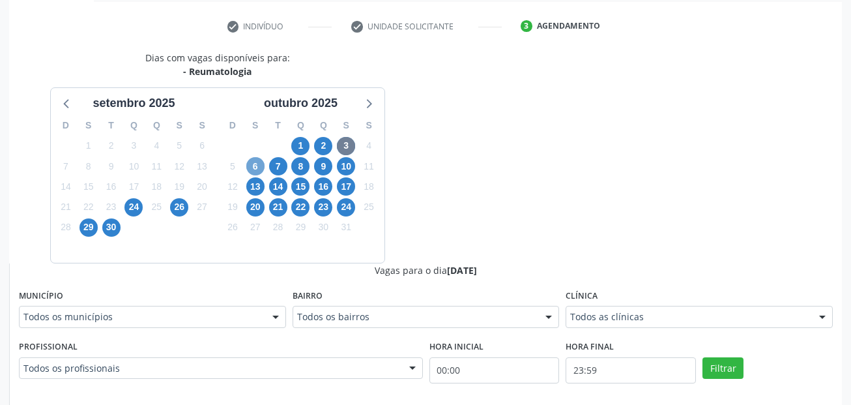
click at [253, 165] on span "6" at bounding box center [255, 166] width 18 height 18
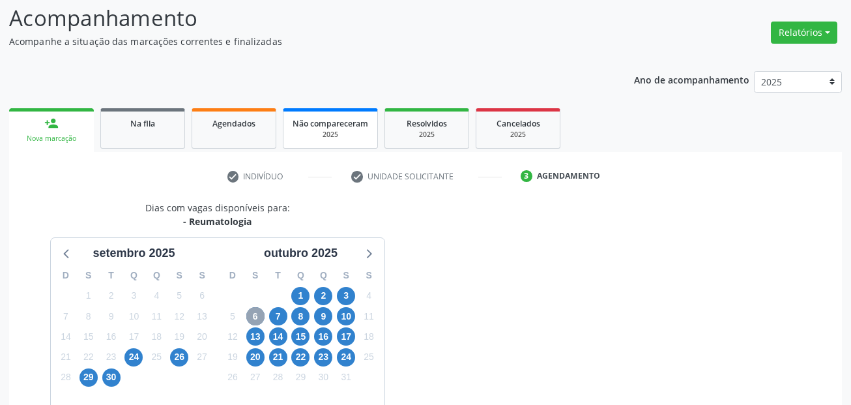
scroll to position [0, 0]
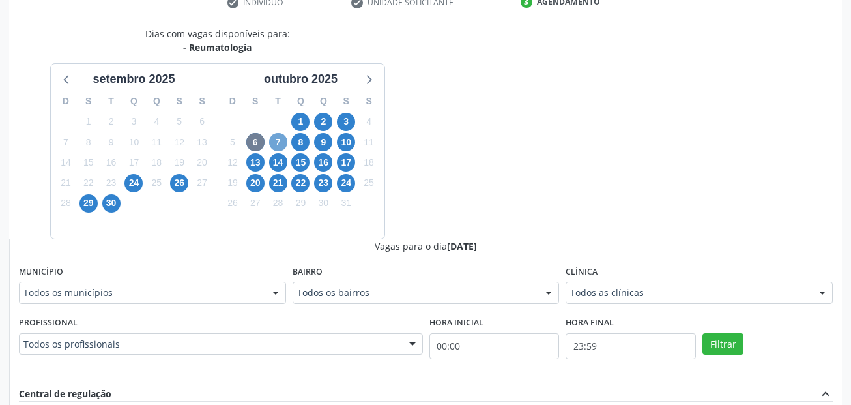
click at [272, 136] on span "7" at bounding box center [278, 142] width 18 height 18
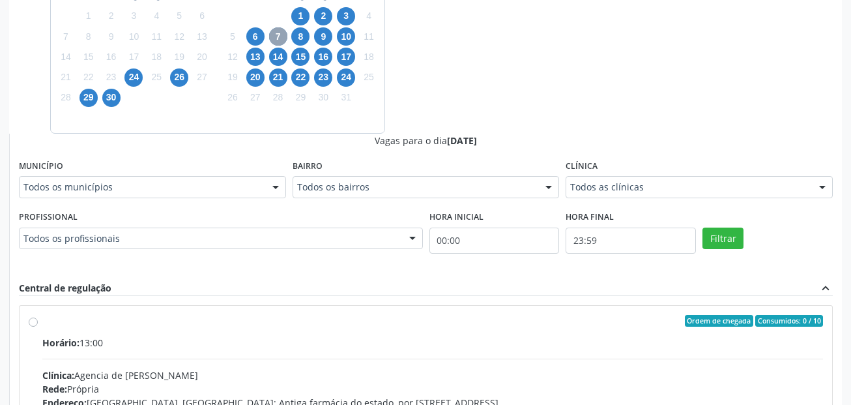
scroll to position [391, 0]
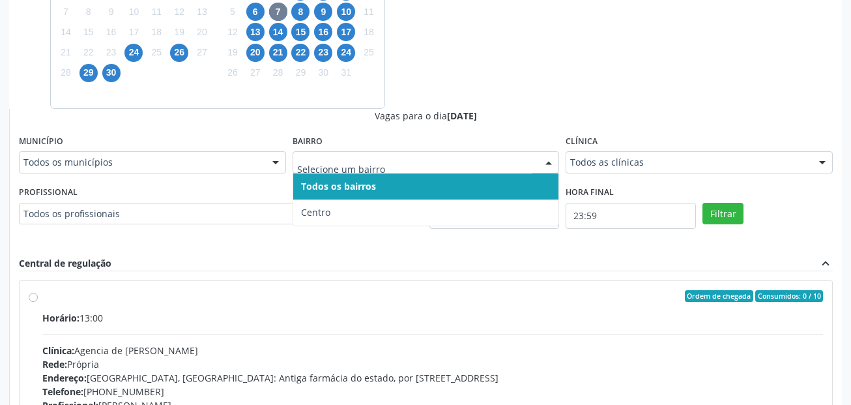
click at [306, 162] on input "text" at bounding box center [415, 169] width 236 height 26
click at [305, 12] on span "8" at bounding box center [300, 12] width 18 height 18
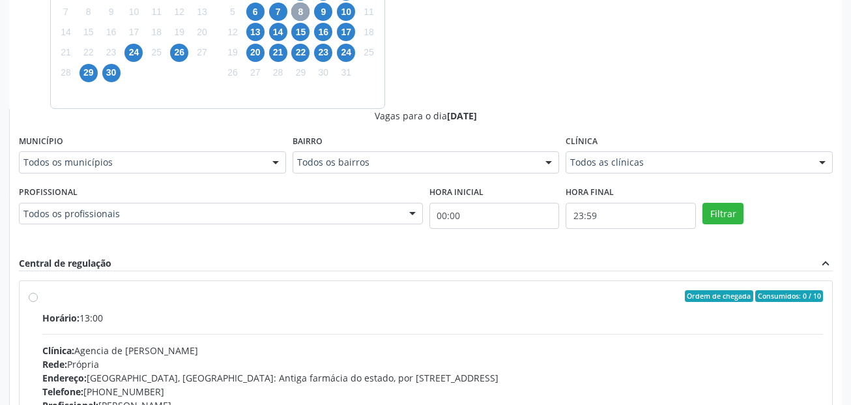
scroll to position [130, 0]
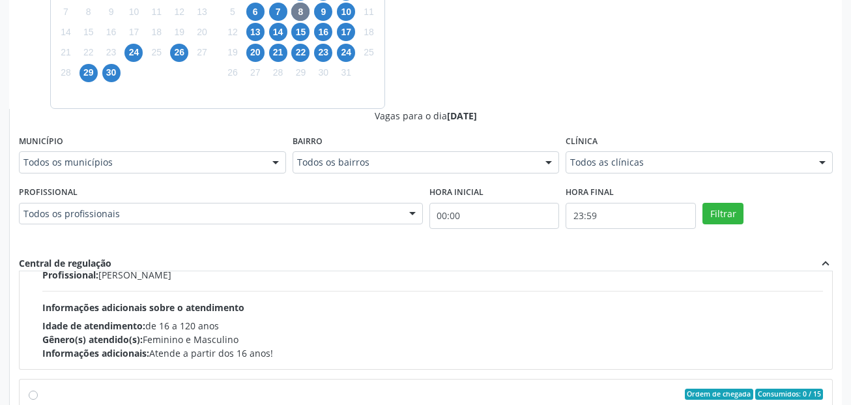
click at [364, 173] on fieldset "Bairro Todos os bairros Todos os bairros [GEOGRAPHIC_DATA] resultado encontrado…" at bounding box center [425, 157] width 267 height 51
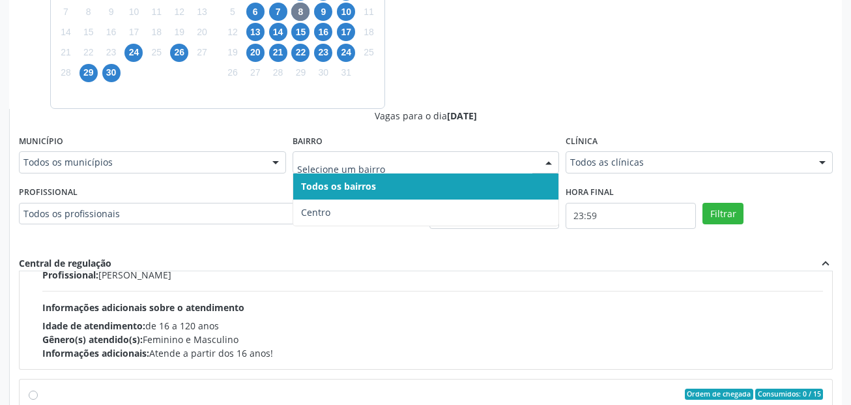
click at [367, 161] on input "text" at bounding box center [415, 169] width 236 height 26
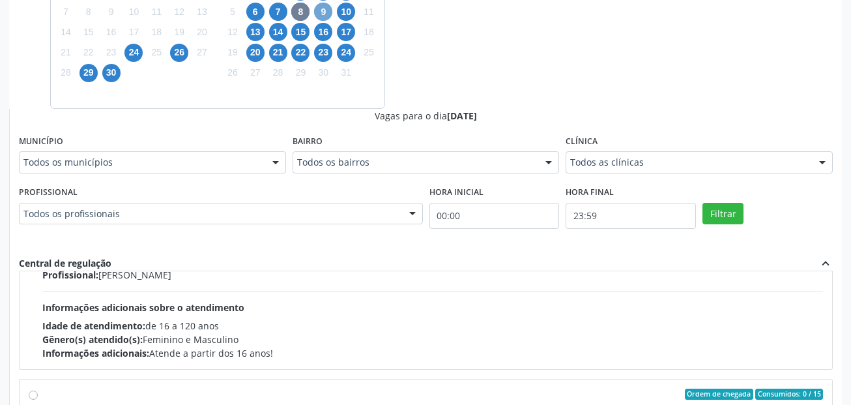
click at [322, 12] on span "9" at bounding box center [323, 12] width 18 height 18
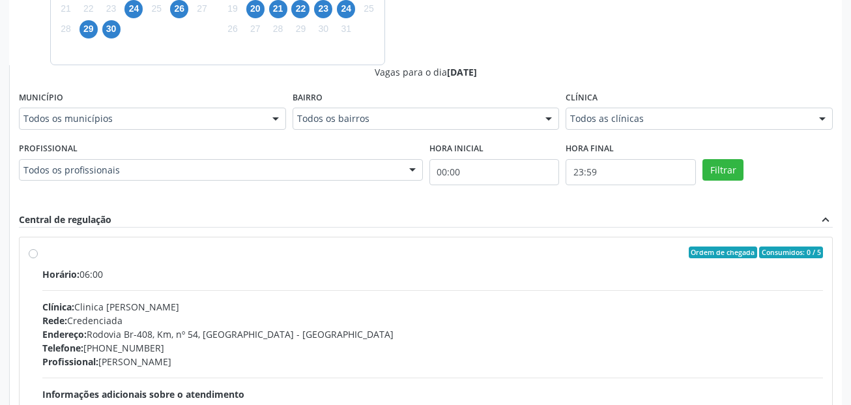
scroll to position [456, 0]
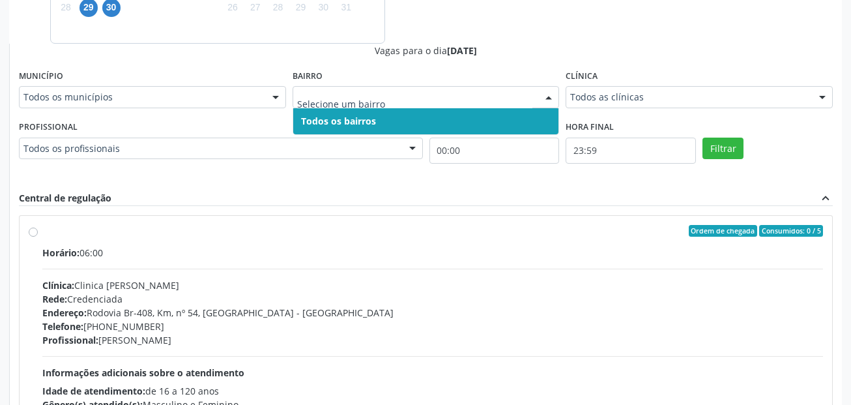
click at [384, 89] on div at bounding box center [425, 97] width 267 height 22
click at [384, 91] on input "text" at bounding box center [415, 104] width 236 height 26
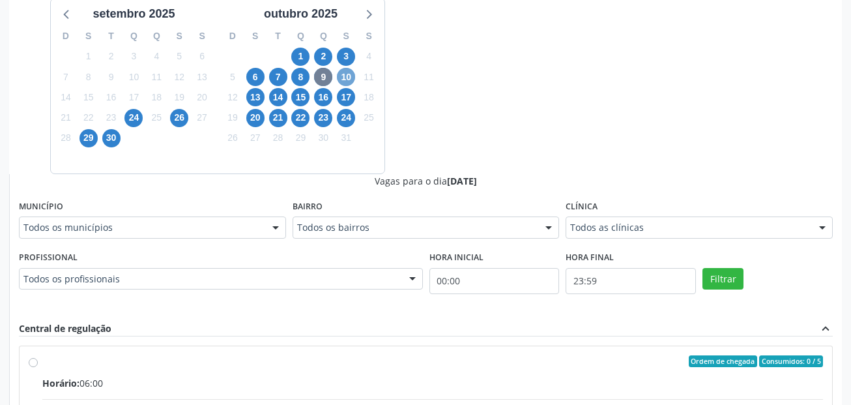
click at [340, 76] on span "10" at bounding box center [346, 77] width 18 height 18
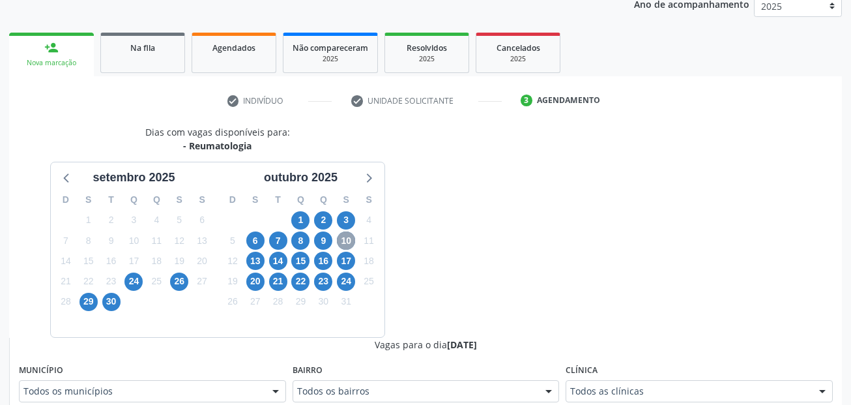
scroll to position [326, 0]
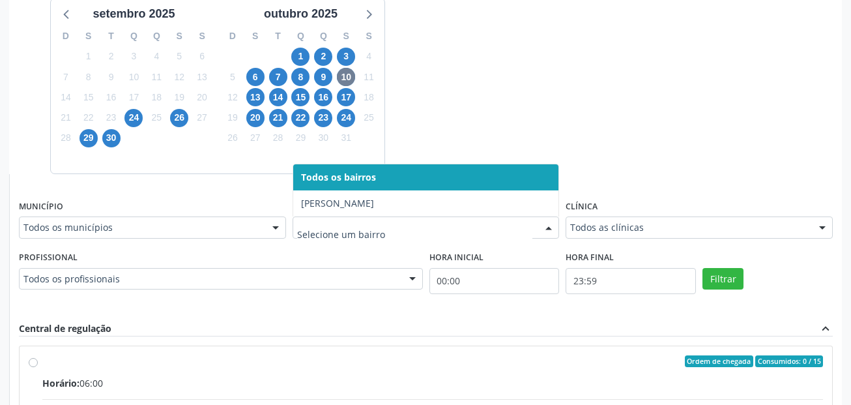
click at [442, 228] on input "text" at bounding box center [415, 234] width 236 height 26
click at [257, 96] on span "13" at bounding box center [255, 97] width 18 height 18
click at [382, 233] on input "text" at bounding box center [415, 234] width 236 height 26
click at [285, 98] on span "14" at bounding box center [278, 97] width 18 height 18
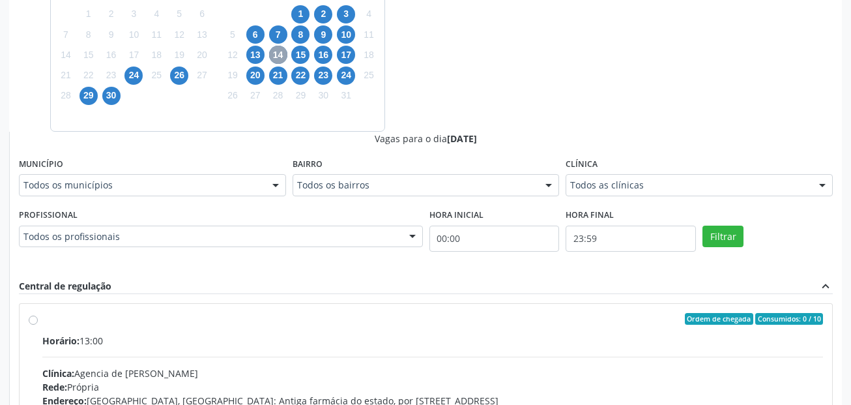
scroll to position [391, 0]
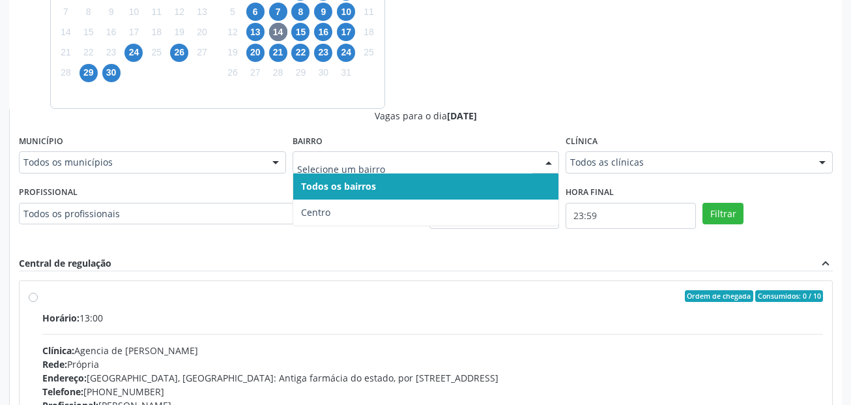
click at [373, 160] on input "text" at bounding box center [415, 169] width 236 height 26
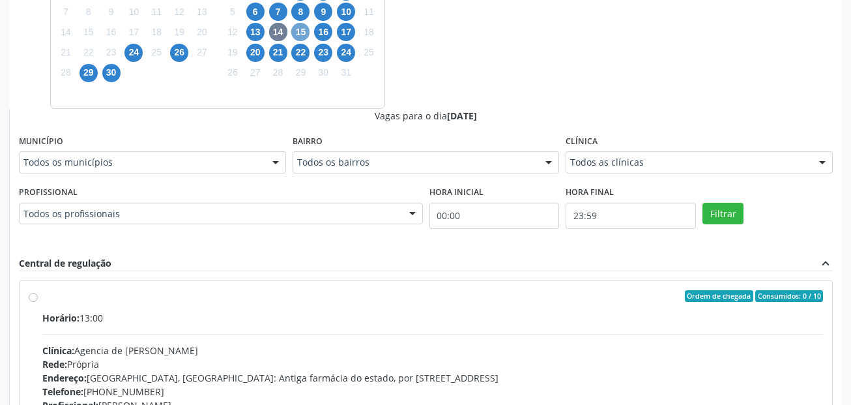
click at [297, 31] on span "15" at bounding box center [300, 32] width 18 height 18
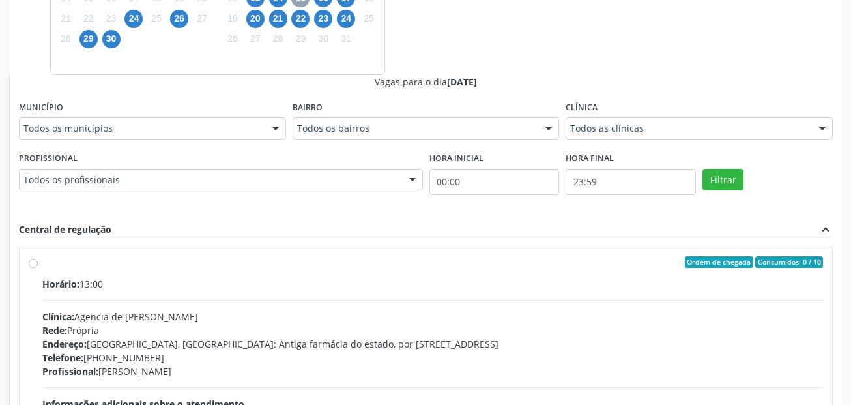
scroll to position [456, 0]
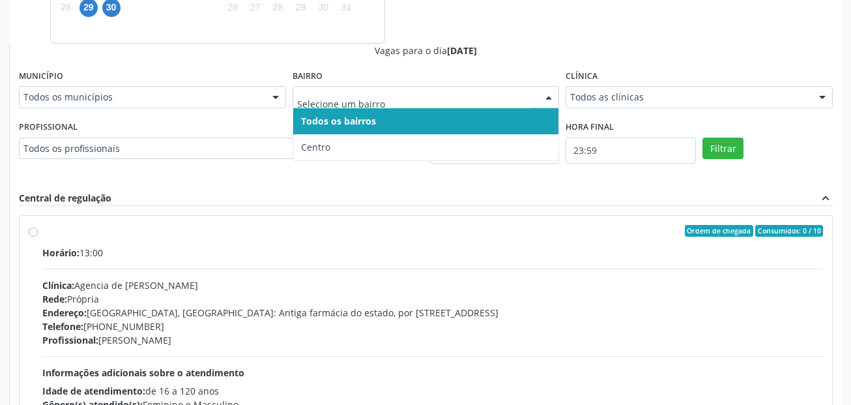
click at [342, 99] on input "text" at bounding box center [415, 104] width 236 height 26
click at [544, 98] on div at bounding box center [549, 98] width 20 height 22
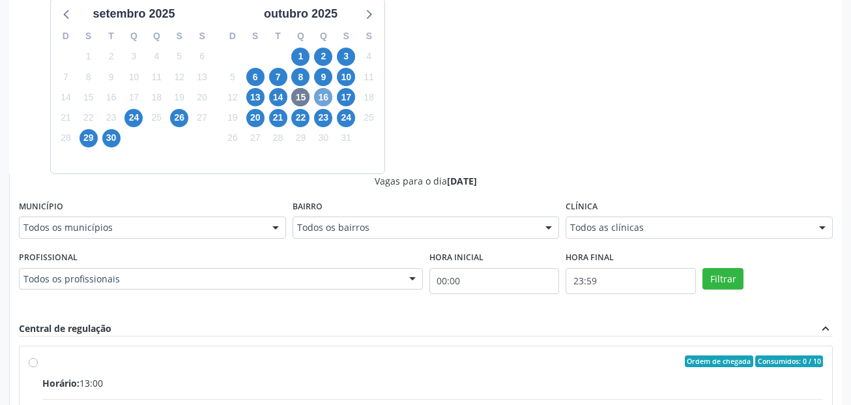
click at [322, 98] on span "16" at bounding box center [323, 97] width 18 height 18
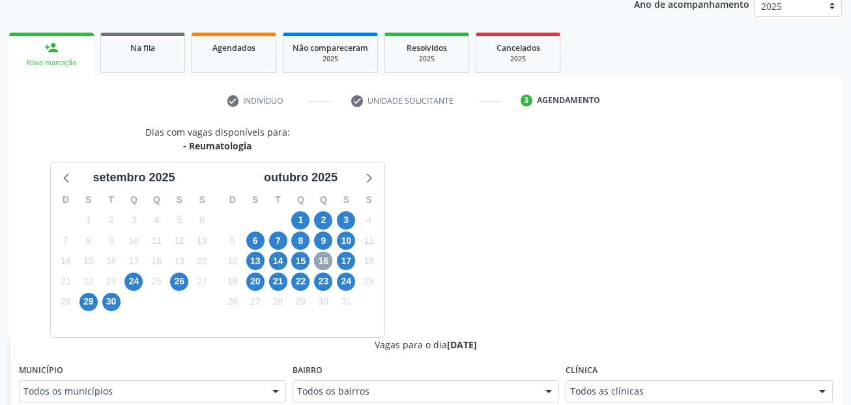
scroll to position [326, 0]
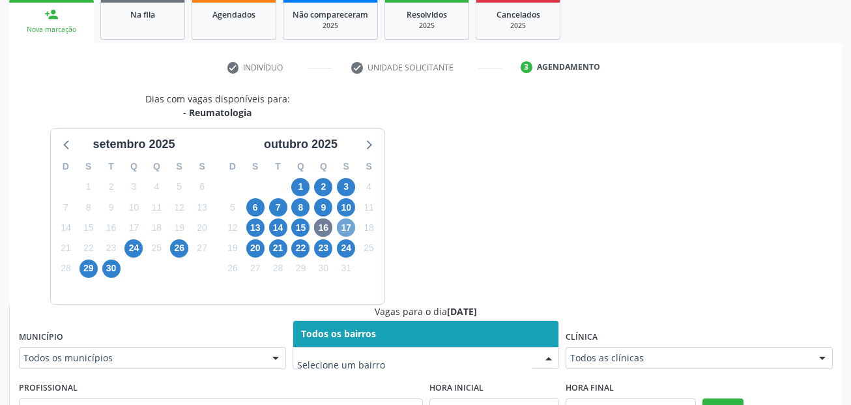
click at [350, 222] on span "17" at bounding box center [346, 227] width 18 height 18
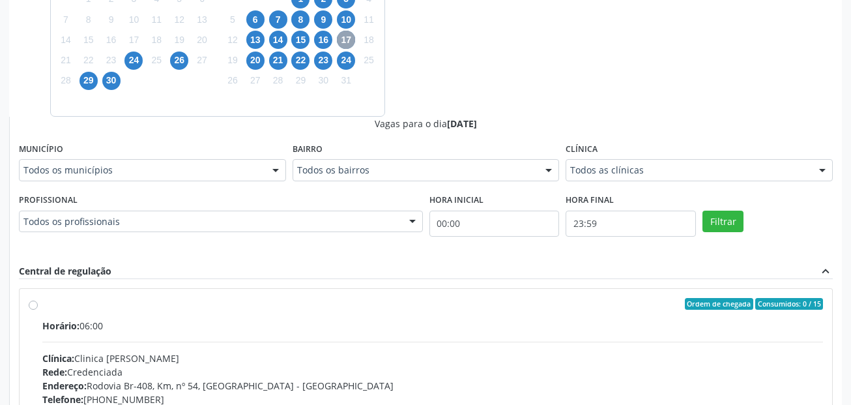
scroll to position [391, 0]
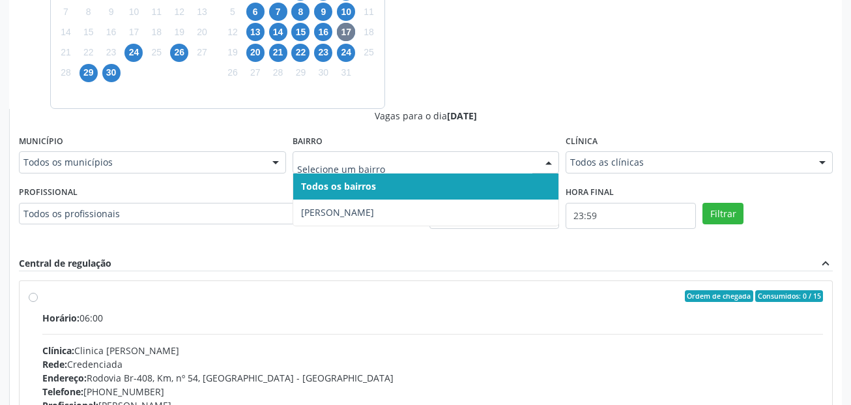
click at [364, 163] on input "text" at bounding box center [415, 169] width 236 height 26
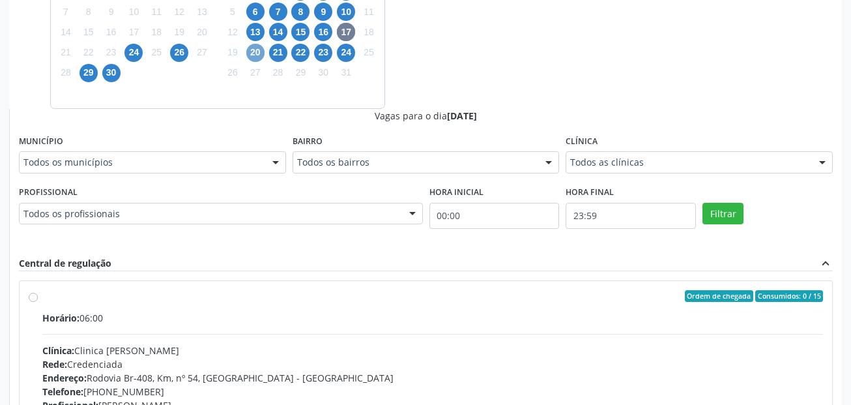
click at [256, 55] on span "20" at bounding box center [255, 53] width 18 height 18
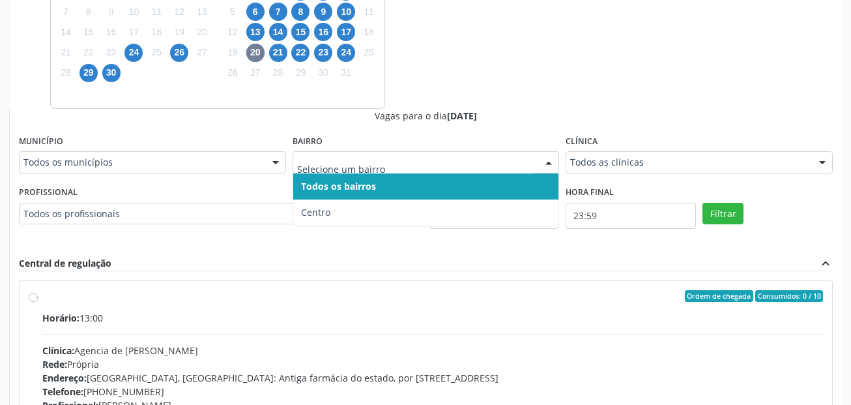
click at [403, 167] on input "text" at bounding box center [415, 169] width 236 height 26
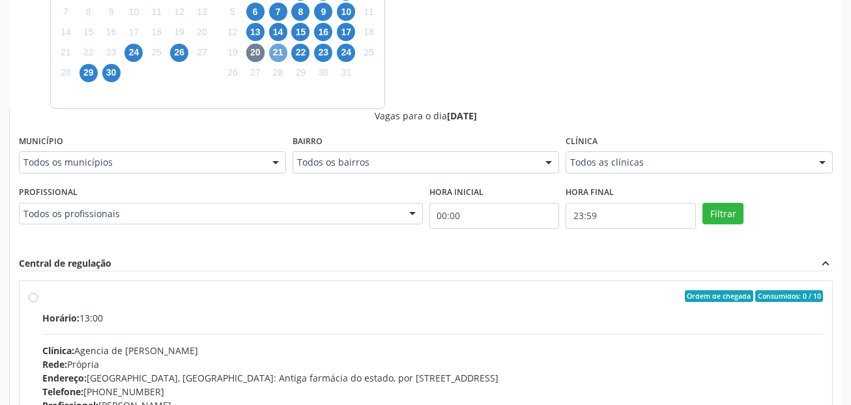
click at [281, 53] on span "21" at bounding box center [278, 53] width 18 height 18
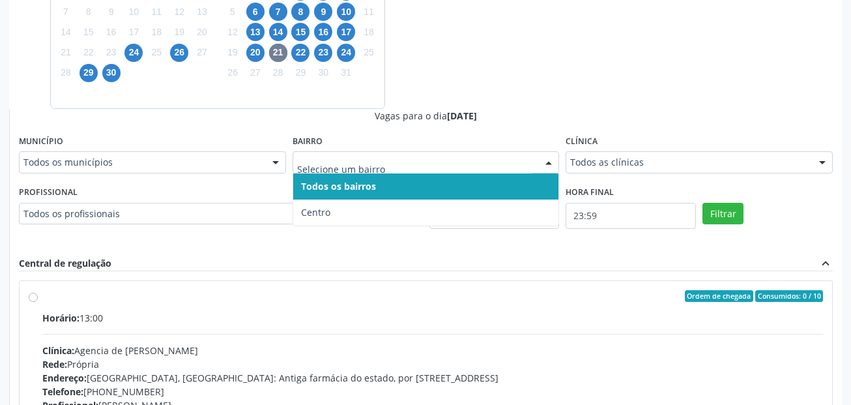
click at [346, 164] on input "text" at bounding box center [415, 169] width 236 height 26
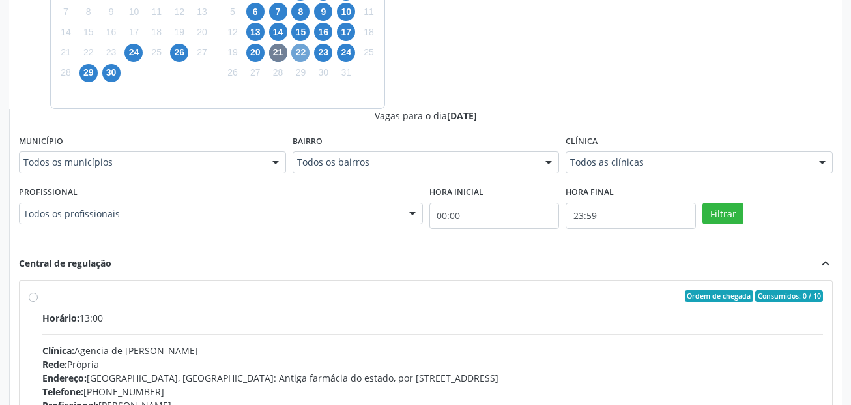
click at [304, 55] on span "22" at bounding box center [300, 53] width 18 height 18
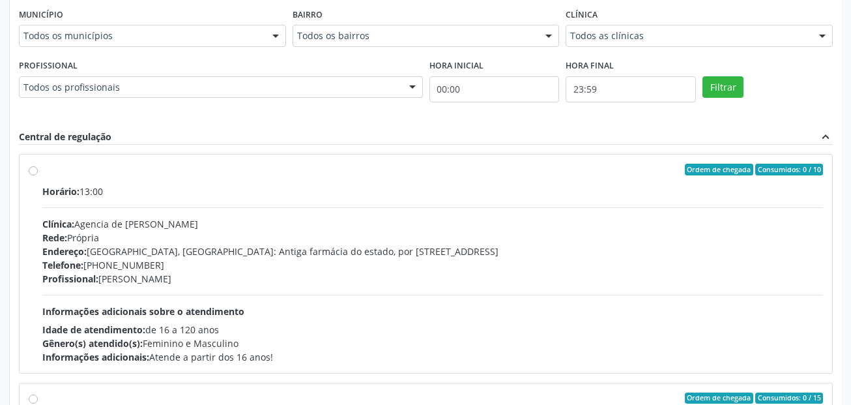
scroll to position [521, 0]
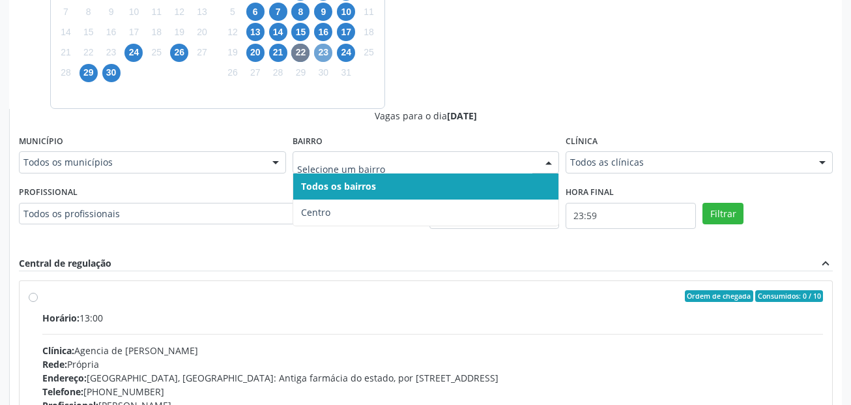
click at [323, 52] on span "23" at bounding box center [323, 53] width 18 height 18
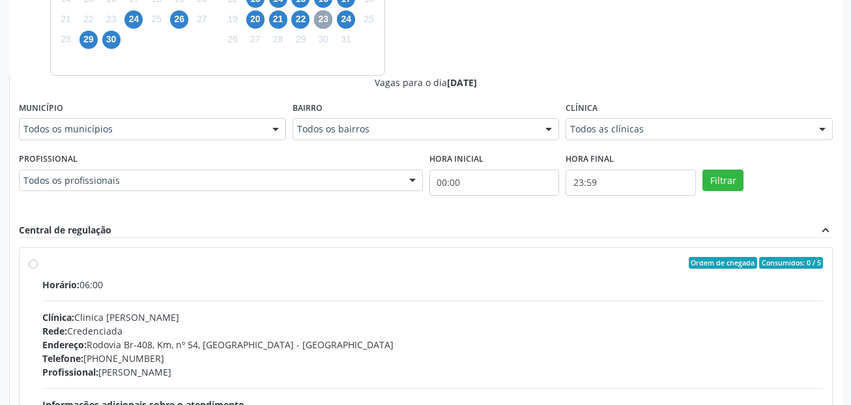
scroll to position [456, 0]
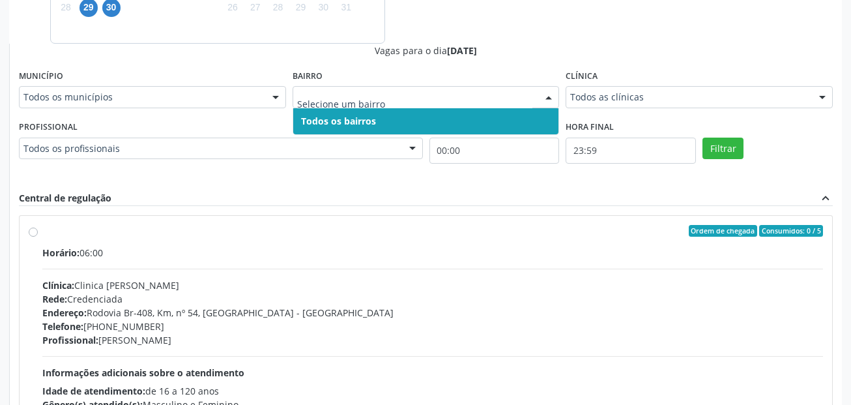
click at [378, 99] on input "text" at bounding box center [415, 104] width 236 height 26
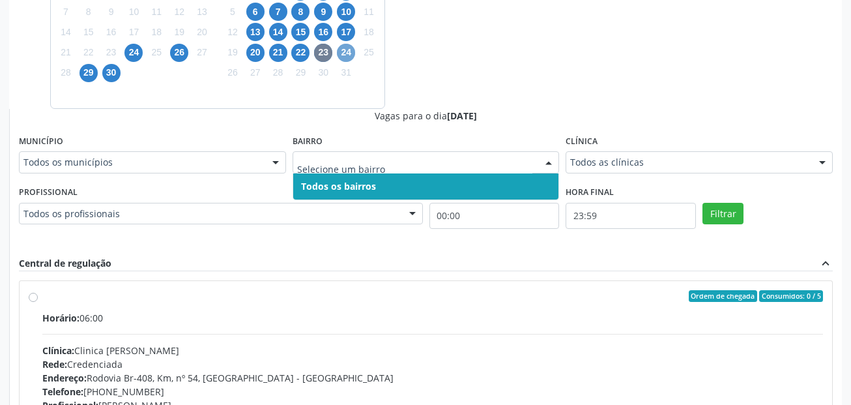
click at [341, 52] on span "24" at bounding box center [346, 53] width 18 height 18
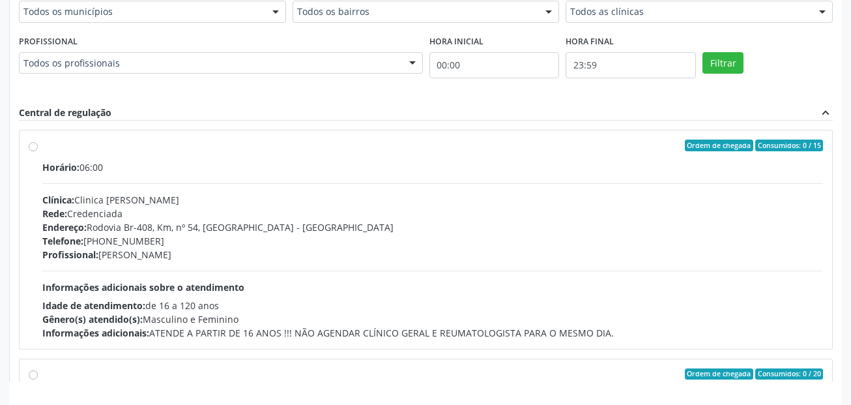
scroll to position [455, 0]
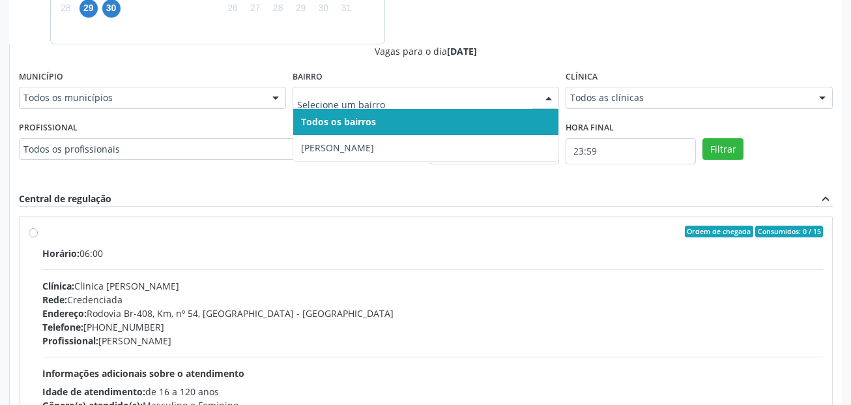
click at [364, 93] on input "text" at bounding box center [415, 104] width 236 height 26
click at [547, 95] on div at bounding box center [549, 98] width 20 height 22
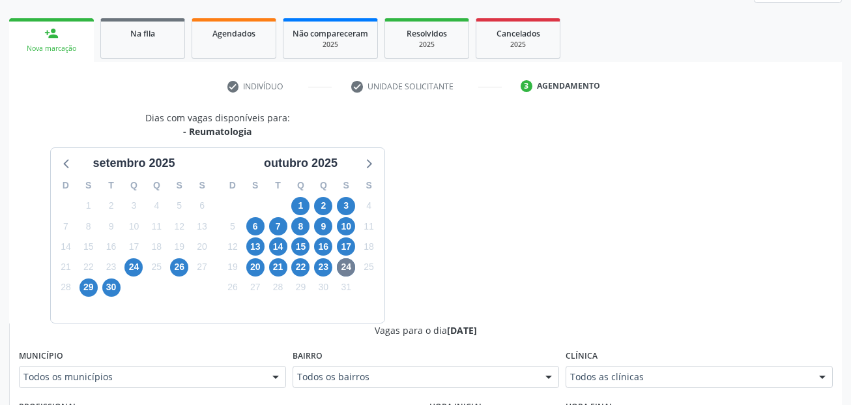
scroll to position [0, 0]
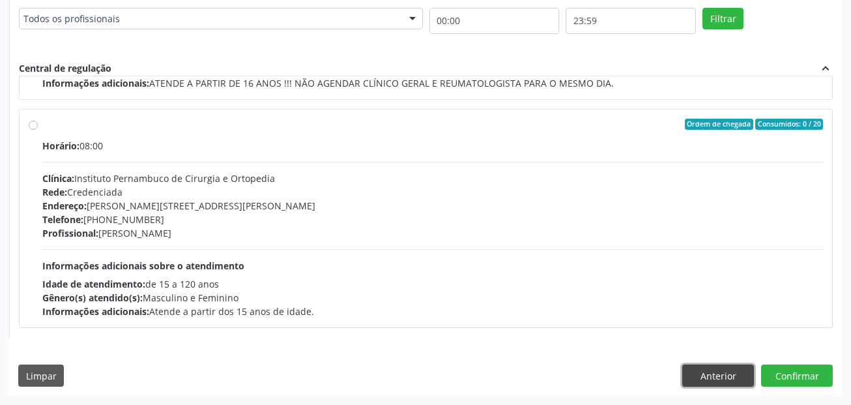
click at [694, 382] on button "Anterior" at bounding box center [718, 375] width 72 height 22
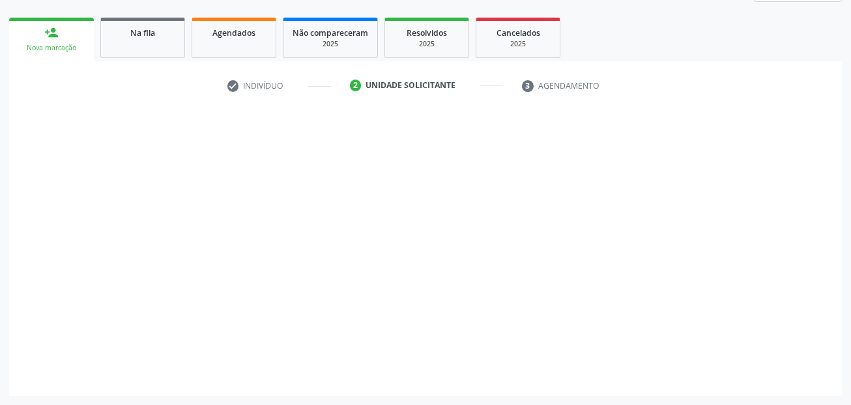
scroll to position [177, 0]
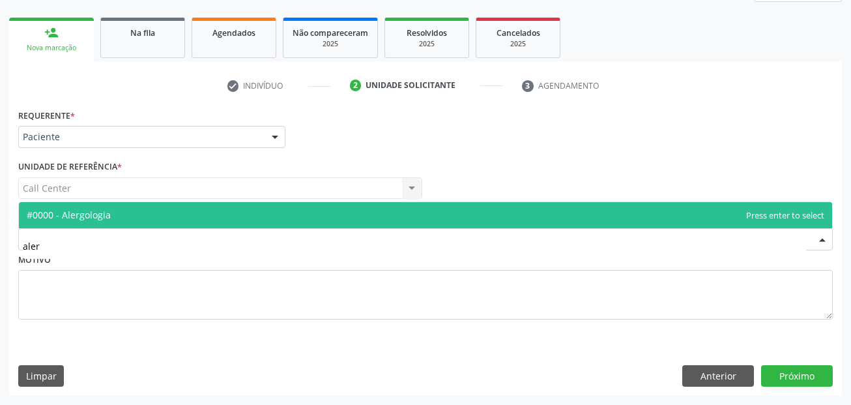
click at [115, 211] on span "#0000 - Alergologia" at bounding box center [425, 215] width 813 height 26
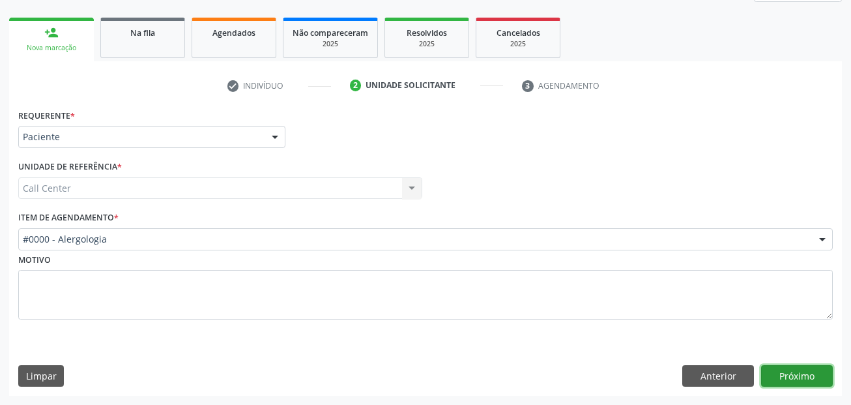
click at [780, 369] on button "Próximo" at bounding box center [797, 376] width 72 height 22
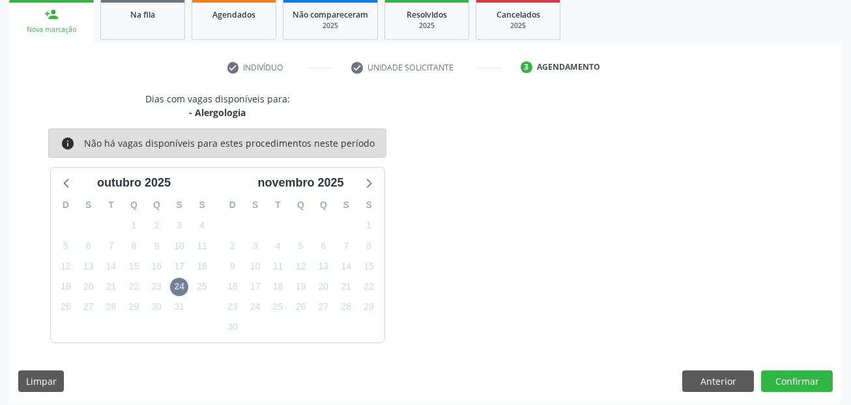
scroll to position [201, 0]
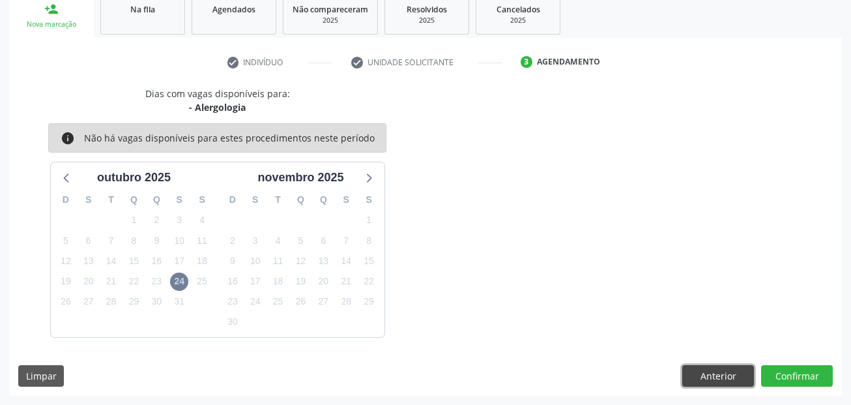
click at [713, 377] on button "Anterior" at bounding box center [718, 376] width 72 height 22
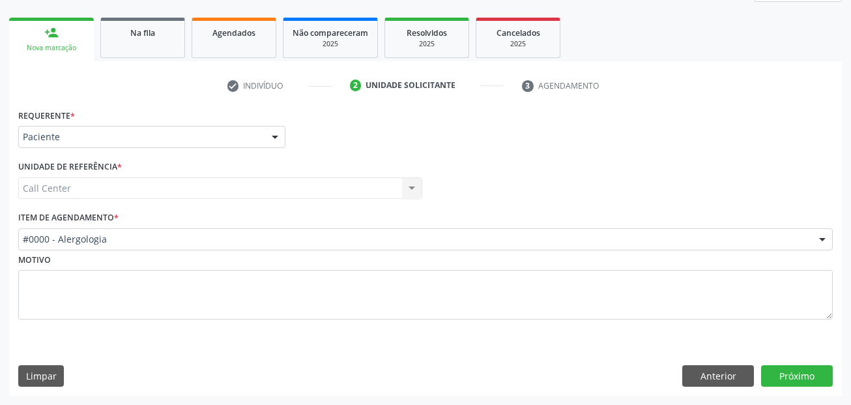
scroll to position [177, 0]
click at [115, 247] on div "#0000 - Alergologia" at bounding box center [425, 239] width 814 height 22
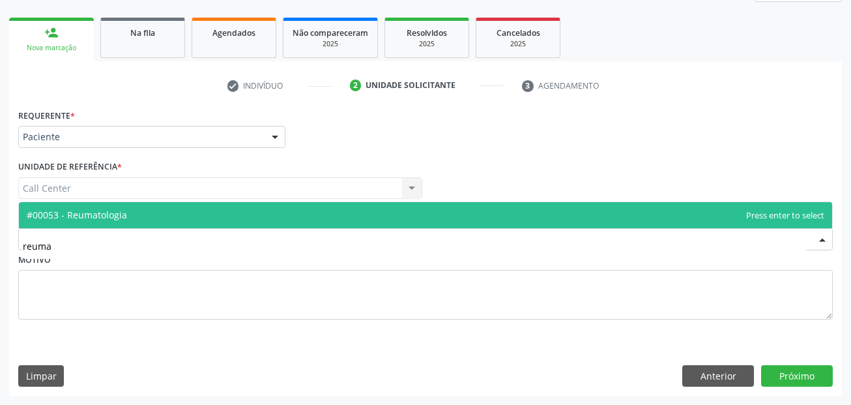
click at [125, 207] on span "#00053 - Reumatologia" at bounding box center [425, 215] width 813 height 26
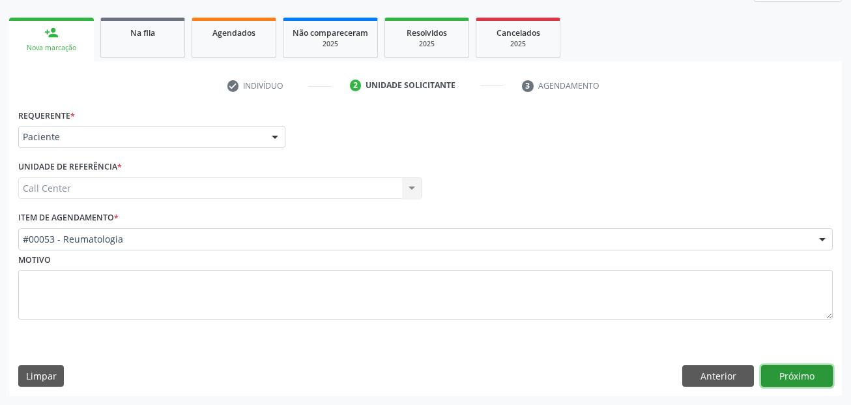
click at [771, 378] on button "Próximo" at bounding box center [797, 376] width 72 height 22
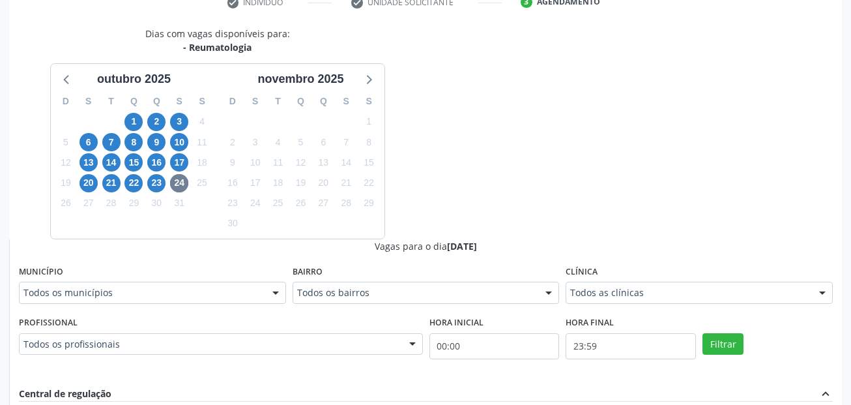
scroll to position [586, 0]
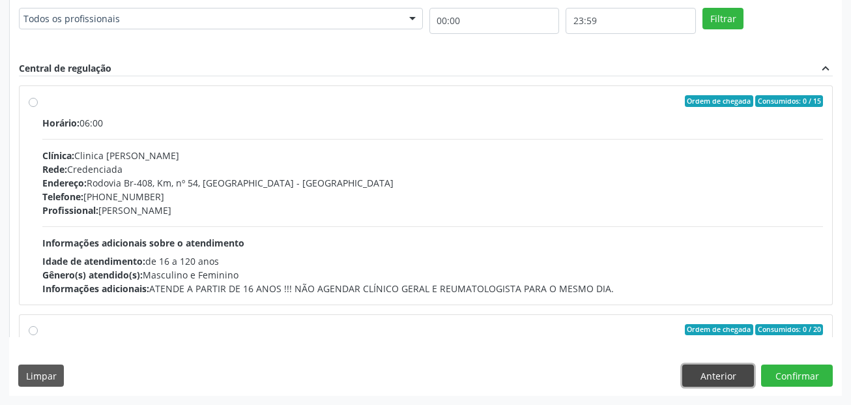
click at [713, 380] on button "Anterior" at bounding box center [718, 375] width 72 height 22
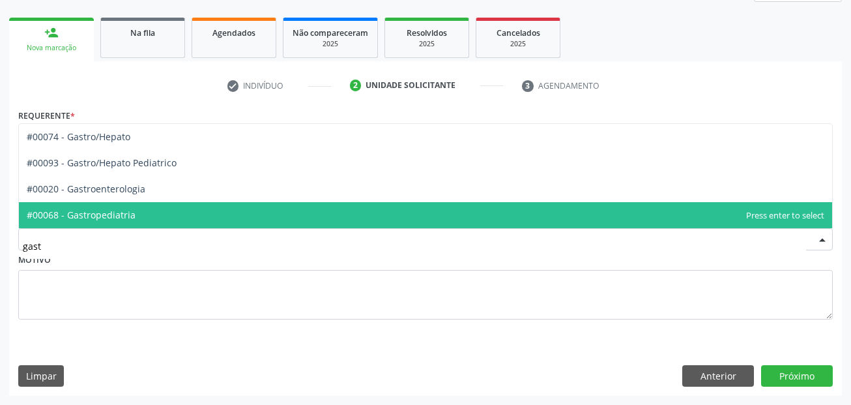
type input "gastr"
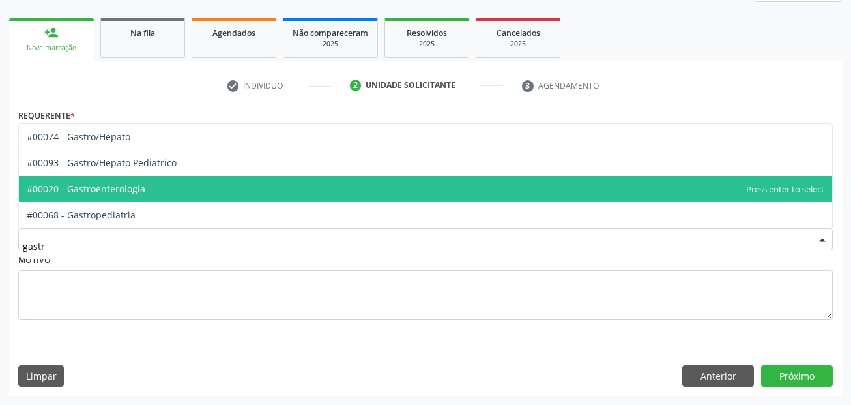
click at [134, 190] on span "#00020 - Gastroenterologia" at bounding box center [86, 188] width 119 height 12
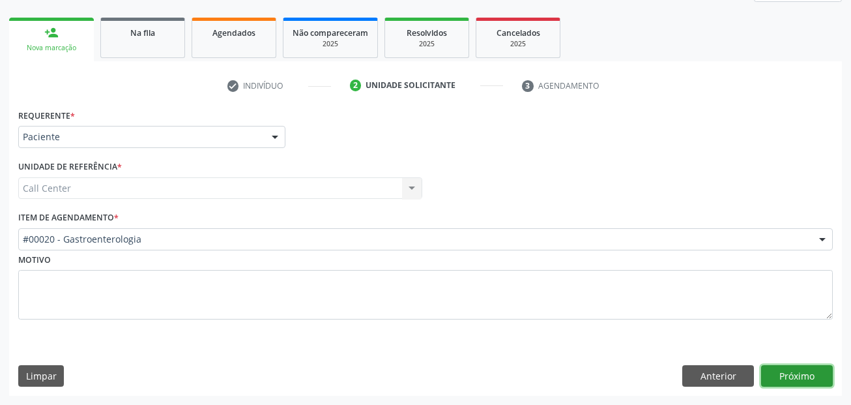
click at [780, 366] on button "Próximo" at bounding box center [797, 376] width 72 height 22
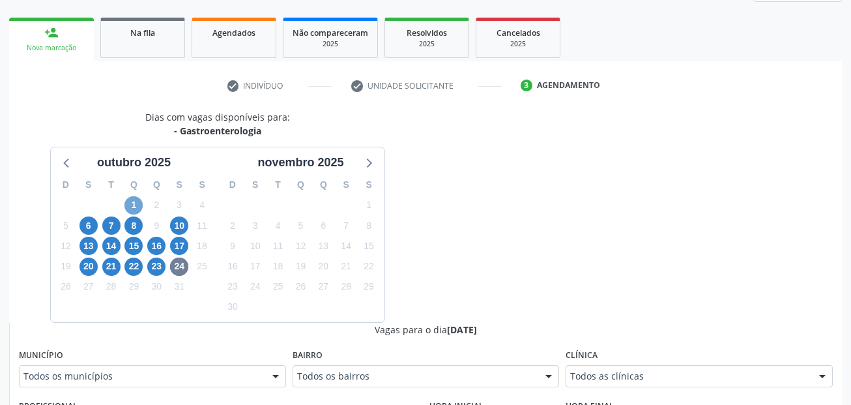
click at [131, 207] on span "1" at bounding box center [133, 205] width 18 height 18
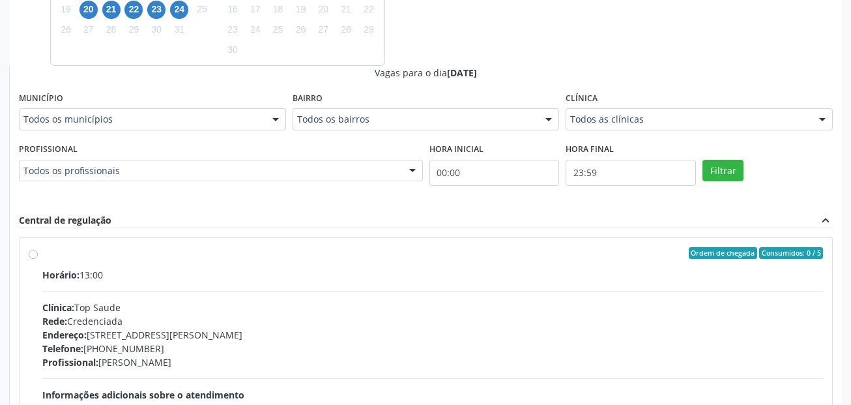
scroll to position [438, 0]
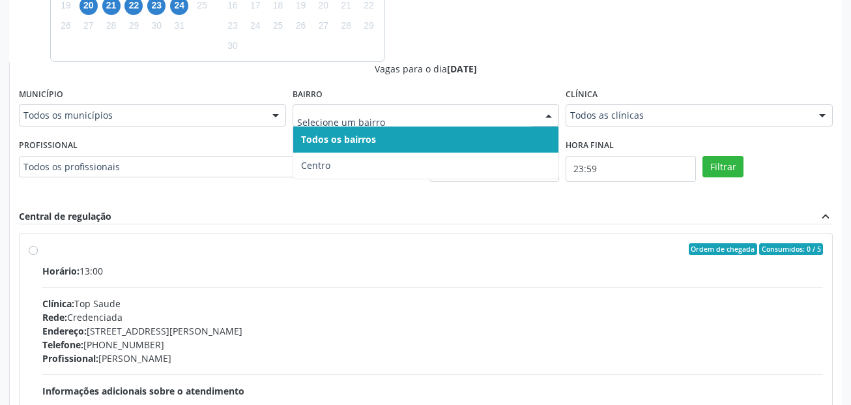
click at [336, 122] on input "text" at bounding box center [415, 122] width 236 height 26
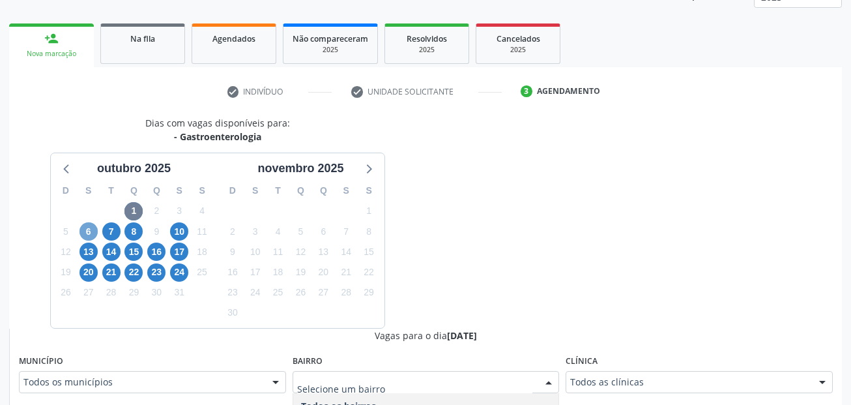
click at [91, 233] on span "6" at bounding box center [88, 231] width 18 height 18
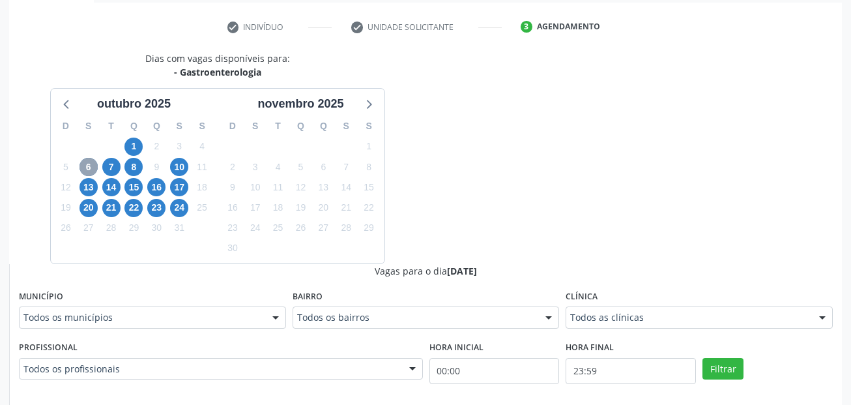
scroll to position [236, 0]
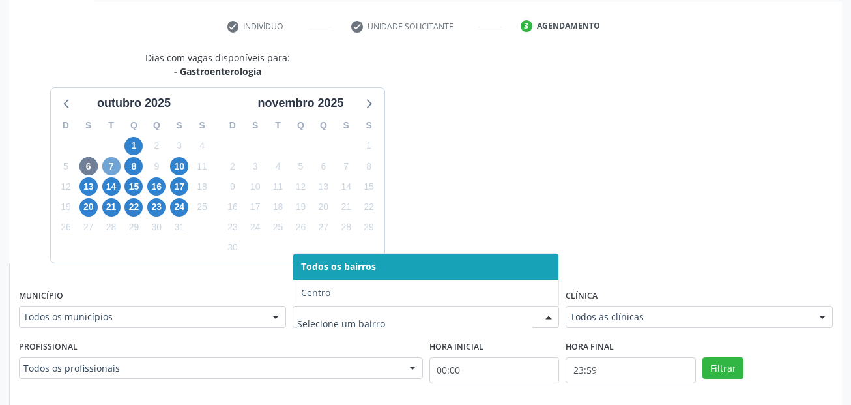
click at [103, 164] on span "7" at bounding box center [111, 166] width 18 height 18
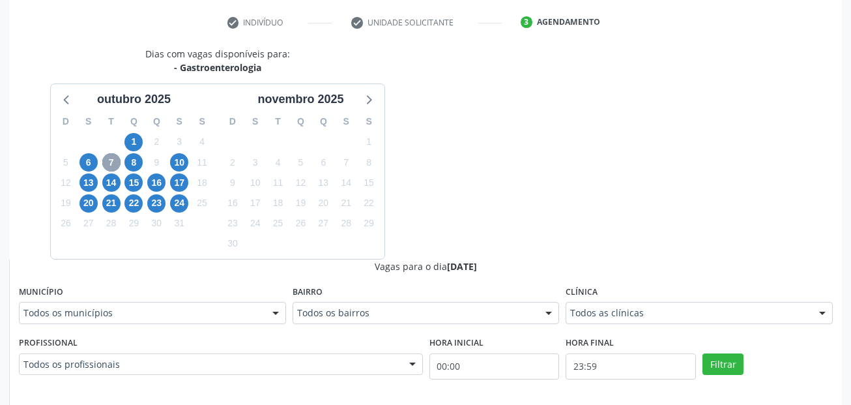
scroll to position [367, 0]
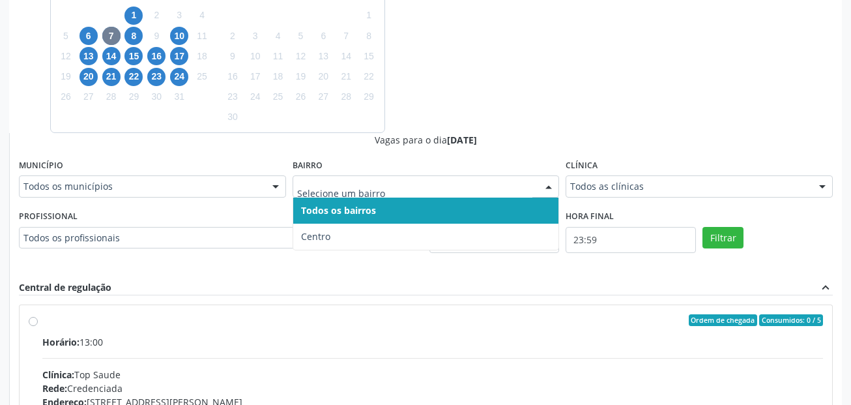
click at [354, 193] on input "text" at bounding box center [415, 193] width 236 height 26
click at [136, 38] on span "8" at bounding box center [133, 36] width 18 height 18
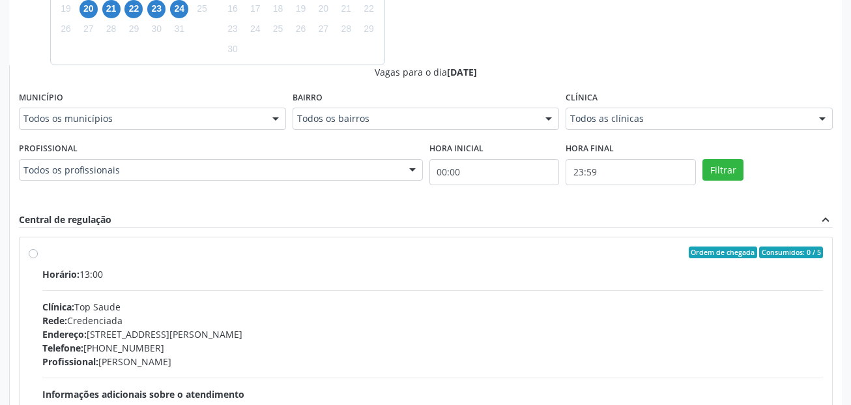
scroll to position [432, 0]
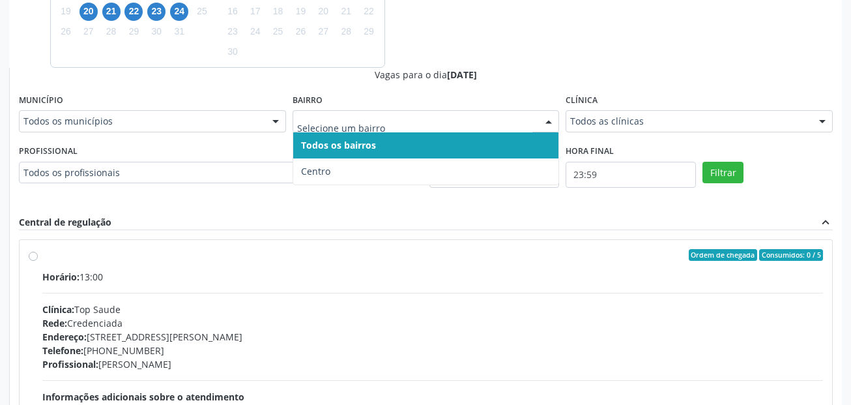
click at [343, 117] on input "text" at bounding box center [415, 128] width 236 height 26
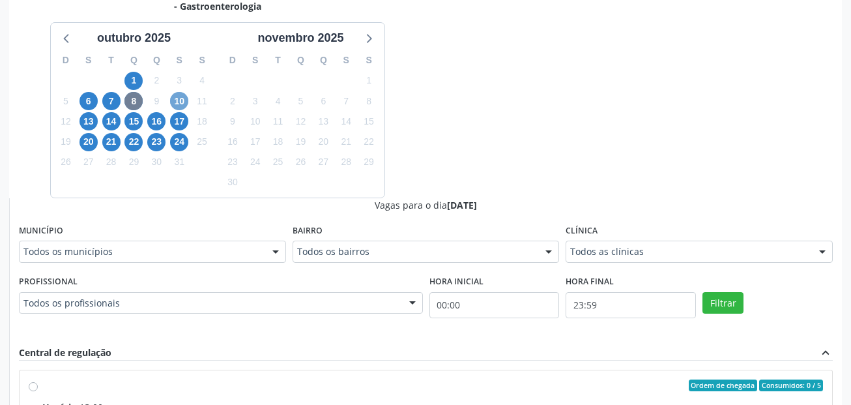
click at [184, 95] on span "10" at bounding box center [179, 101] width 18 height 18
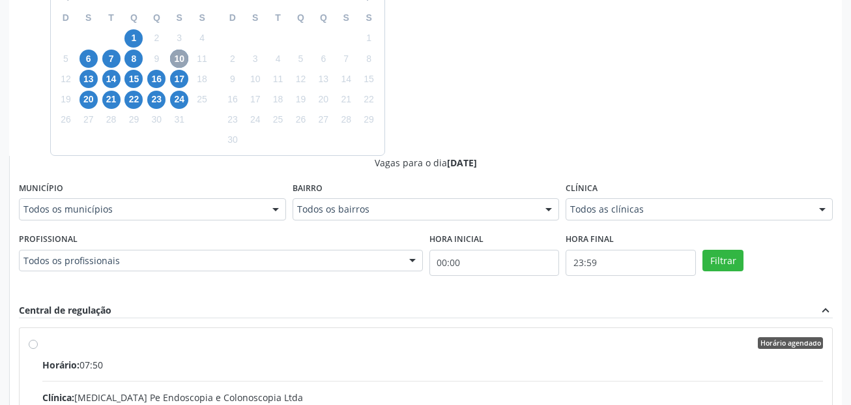
scroll to position [367, 0]
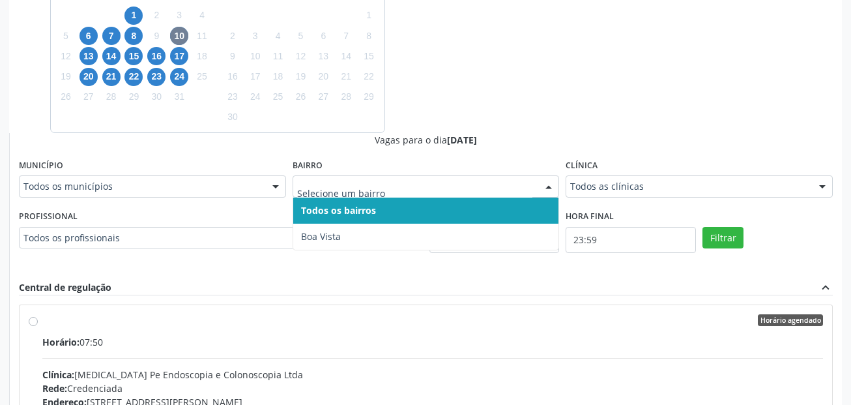
click at [351, 182] on input "text" at bounding box center [415, 193] width 236 height 26
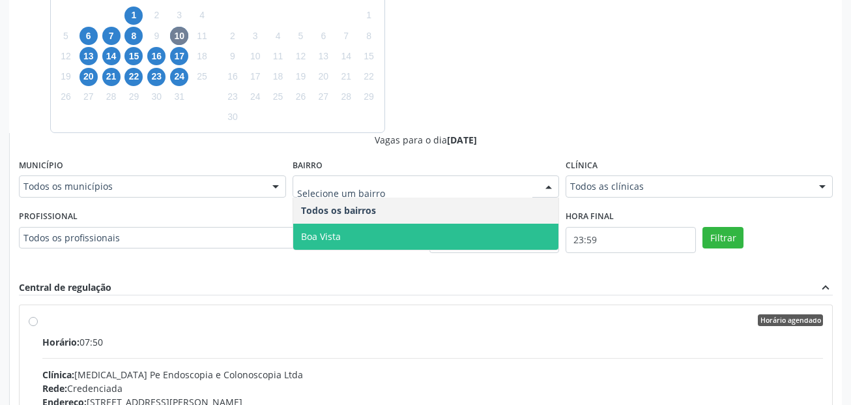
click at [341, 231] on span "Boa Vista" at bounding box center [426, 236] width 266 height 26
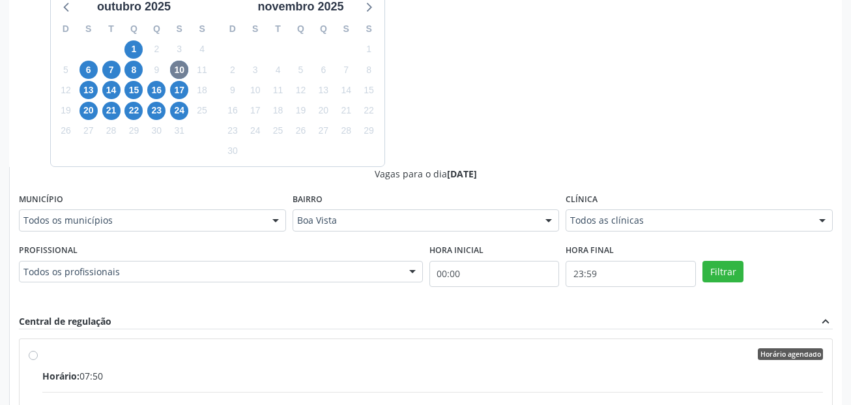
scroll to position [195, 0]
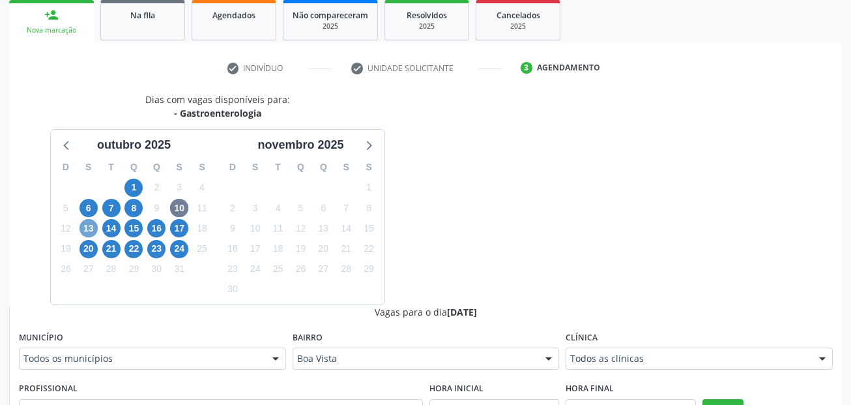
click at [91, 227] on span "13" at bounding box center [88, 228] width 18 height 18
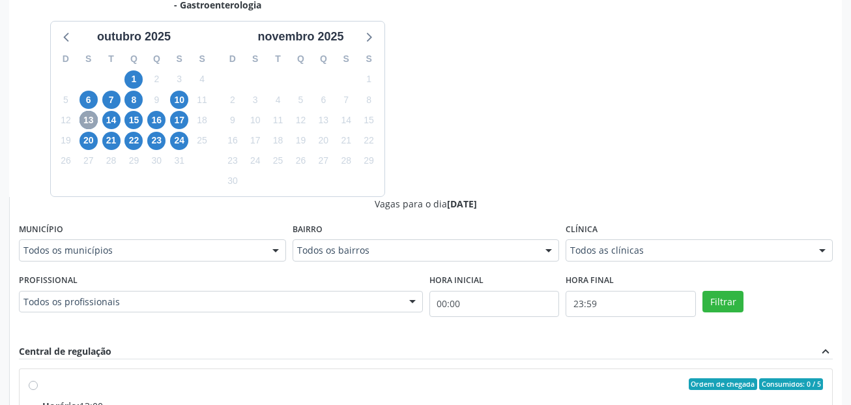
scroll to position [325, 0]
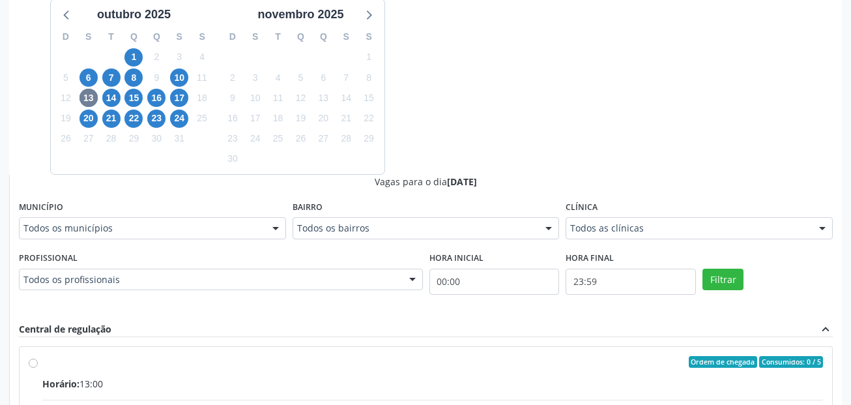
click at [345, 215] on div "Bairro Todos os bairros Todos os bairros [GEOGRAPHIC_DATA] resultado encontrado…" at bounding box center [425, 218] width 267 height 42
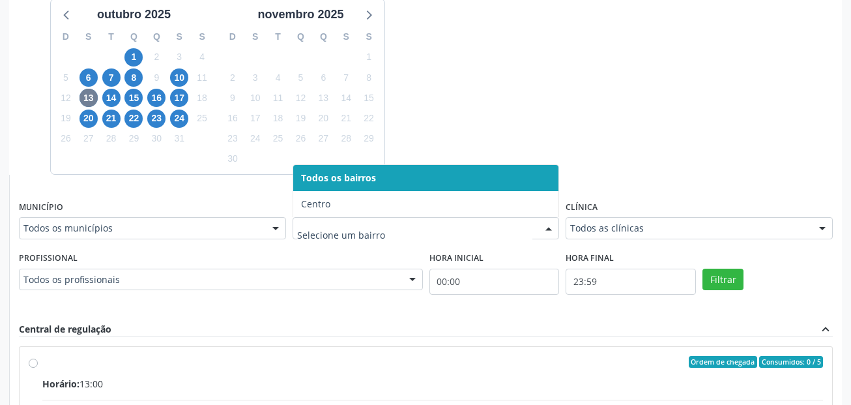
click at [349, 229] on input "text" at bounding box center [415, 234] width 236 height 26
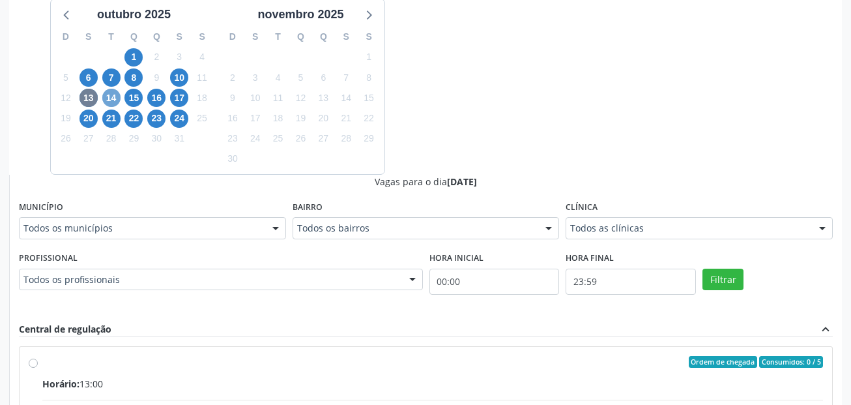
click at [107, 98] on span "14" at bounding box center [111, 98] width 18 height 18
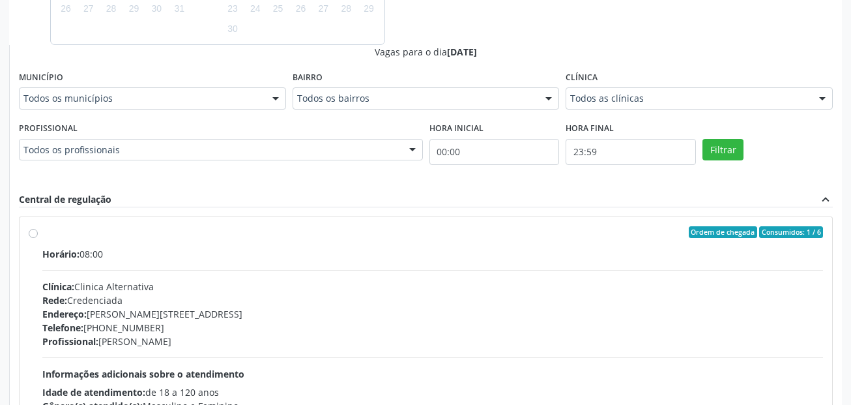
scroll to position [455, 0]
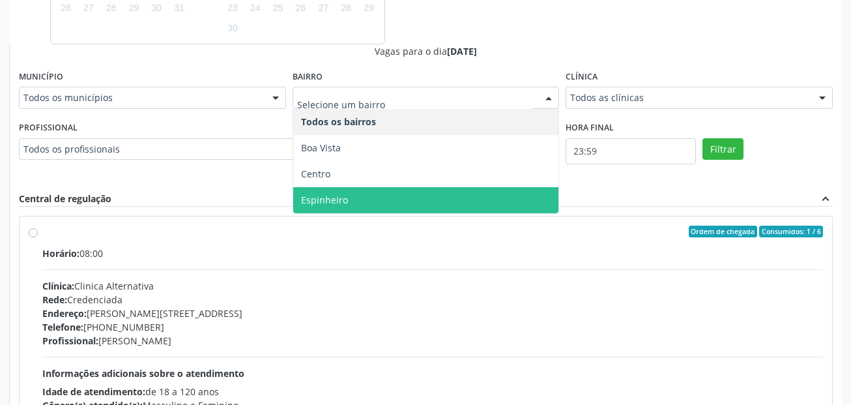
click at [339, 203] on span "Espinheiro" at bounding box center [324, 199] width 47 height 12
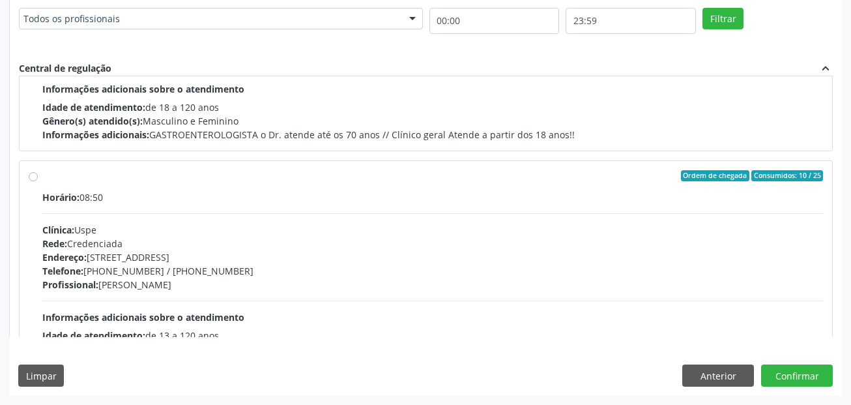
scroll to position [195, 0]
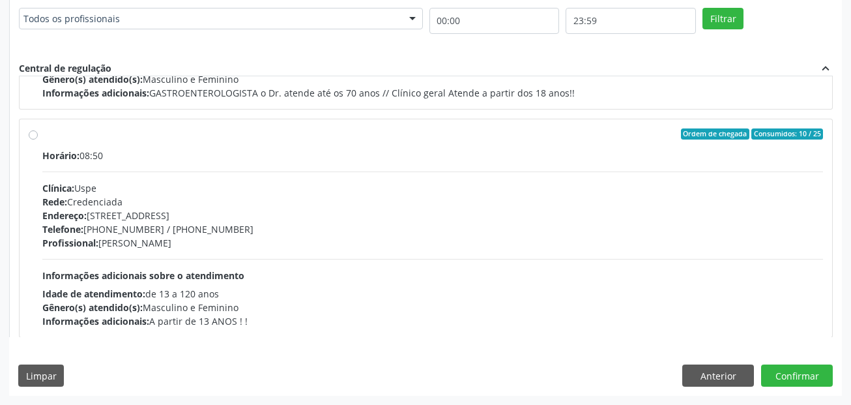
click at [42, 134] on label "Ordem de chegada Consumidos: 10 / 25 Horário: 08:50 Clínica: Uspe Rede: Credenc…" at bounding box center [432, 228] width 780 height 200
click at [34, 134] on input "Ordem de chegada Consumidos: 10 / 25 Horário: 08:50 Clínica: Uspe Rede: Credenc…" at bounding box center [33, 134] width 9 height 12
radio input "true"
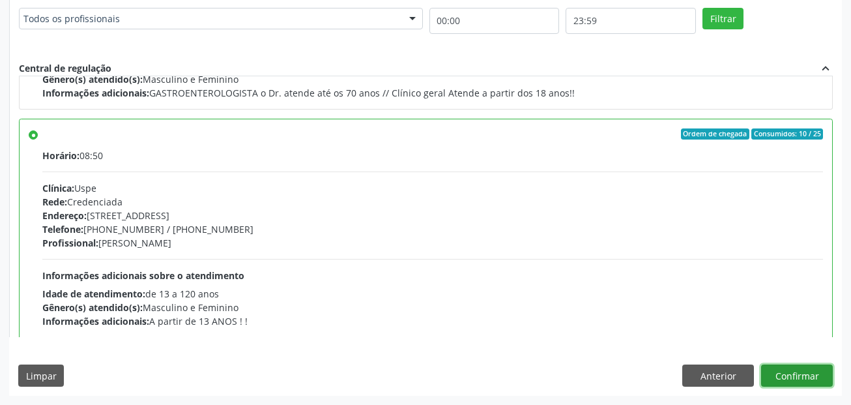
click at [792, 376] on button "Confirmar" at bounding box center [797, 375] width 72 height 22
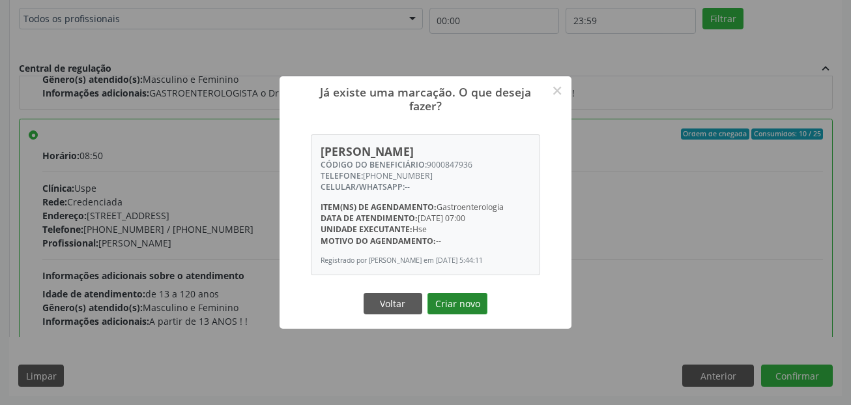
click at [482, 310] on button "Criar novo" at bounding box center [457, 303] width 60 height 22
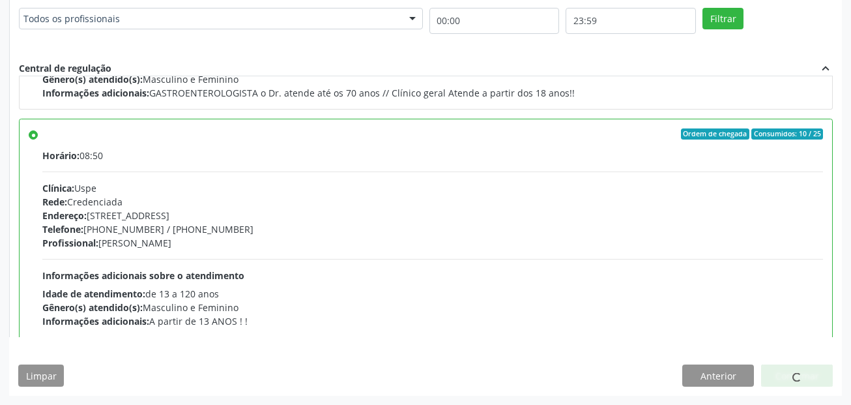
scroll to position [30, 0]
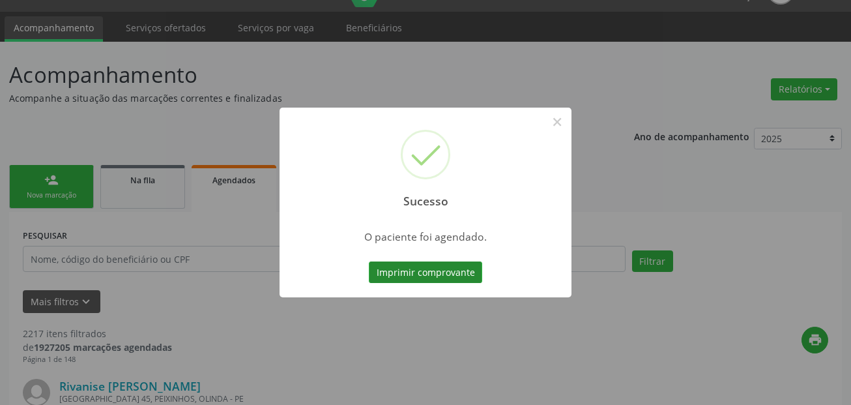
click at [463, 272] on button "Imprimir comprovante" at bounding box center [425, 272] width 113 height 22
